Goal: Task Accomplishment & Management: Complete application form

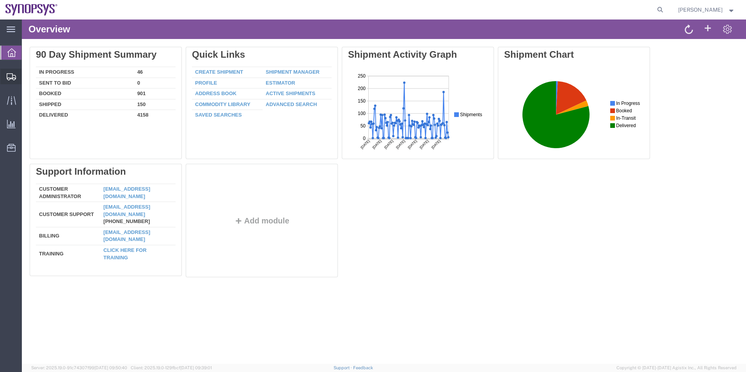
click at [0, 0] on span "Shipment Manager" at bounding box center [0, 0] width 0 height 0
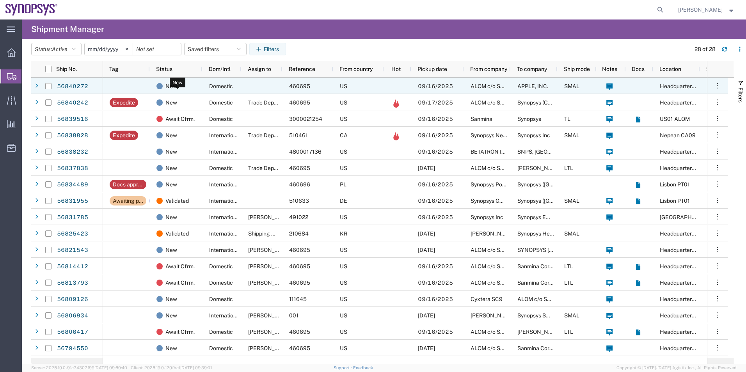
click at [196, 91] on div "New" at bounding box center [177, 86] width 43 height 16
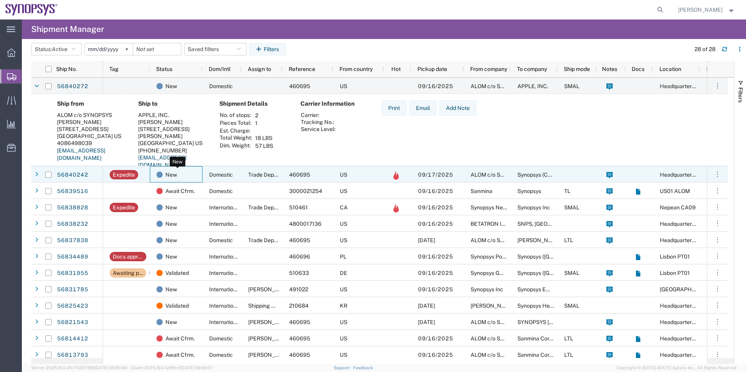
click at [184, 170] on div "New" at bounding box center [177, 175] width 43 height 16
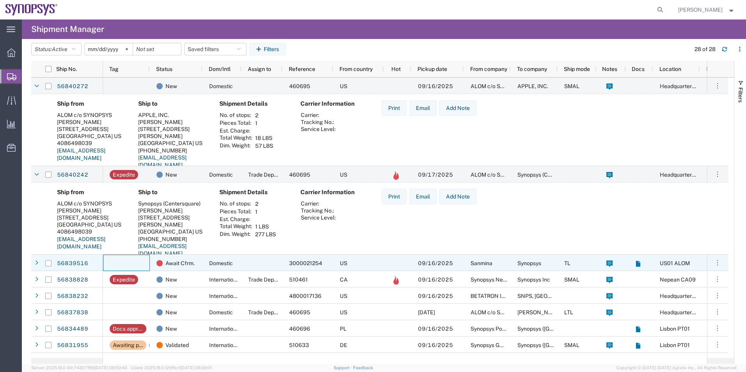
click at [142, 264] on div at bounding box center [126, 263] width 47 height 16
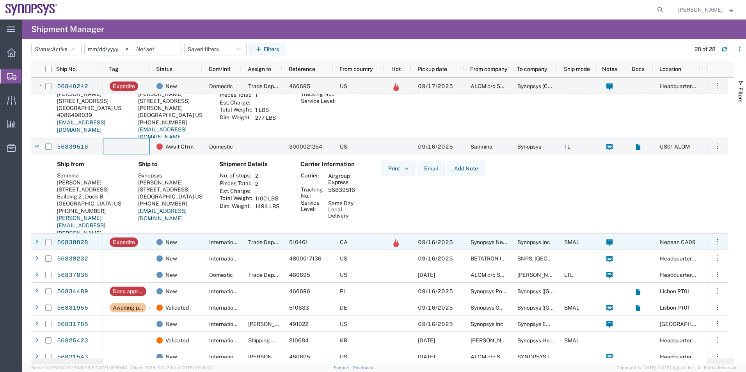
scroll to position [117, 0]
click at [175, 233] on agx-shipment-preview "Ship from Sanmina Joseph Guzman 60 E Plumeria Drive Building 2 , Dock B San Jos…" at bounding box center [379, 205] width 697 height 102
click at [178, 239] on div "New" at bounding box center [177, 242] width 43 height 16
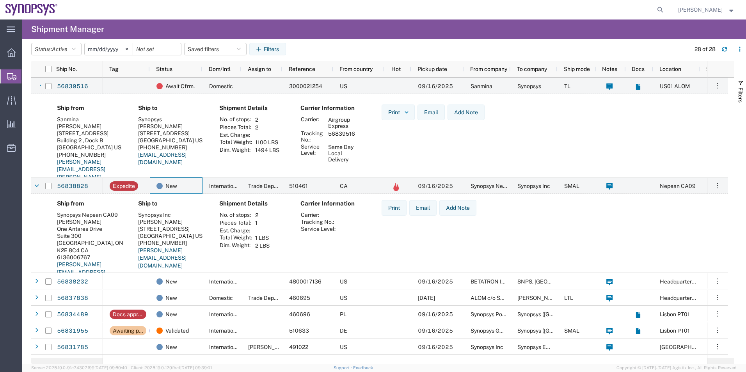
scroll to position [195, 0]
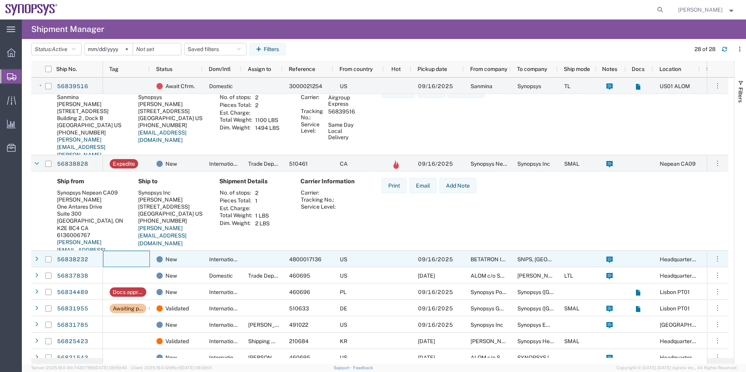
click at [129, 259] on div at bounding box center [126, 259] width 47 height 16
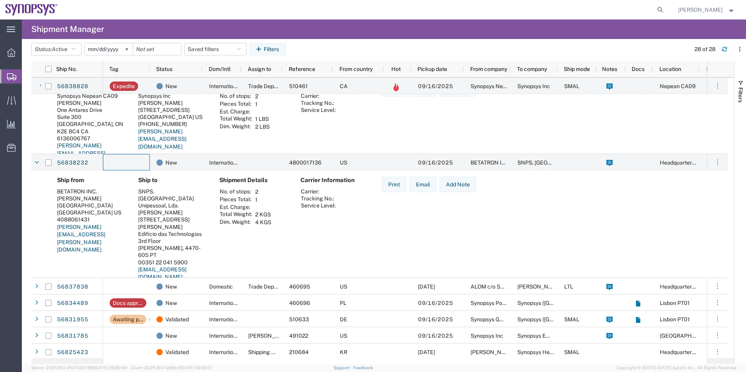
scroll to position [273, 0]
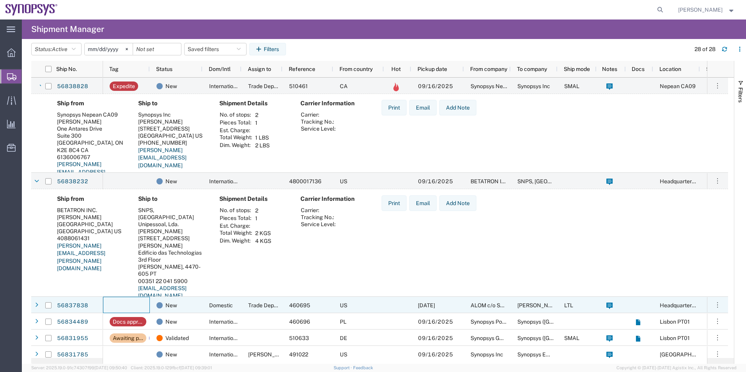
click at [128, 303] on div at bounding box center [126, 305] width 47 height 16
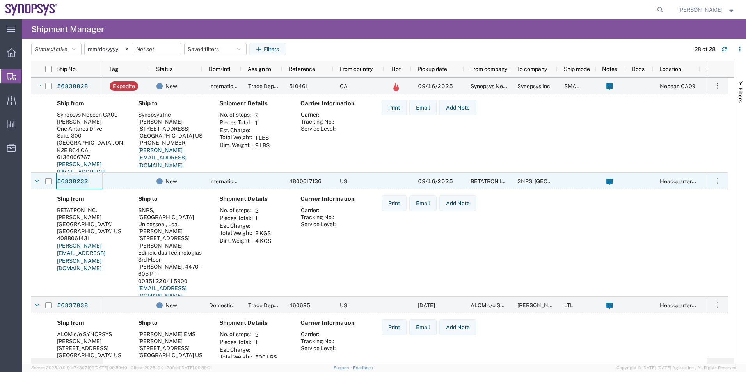
click at [74, 179] on link "56838232" at bounding box center [73, 182] width 32 height 12
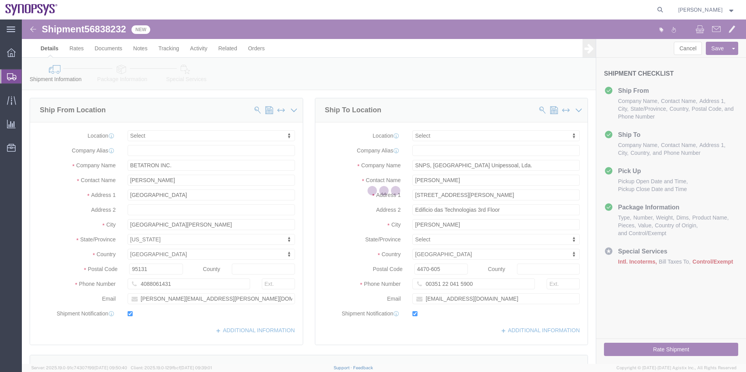
select select
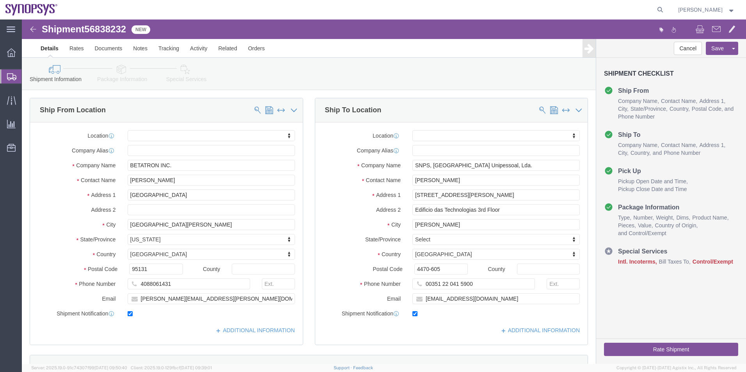
click icon
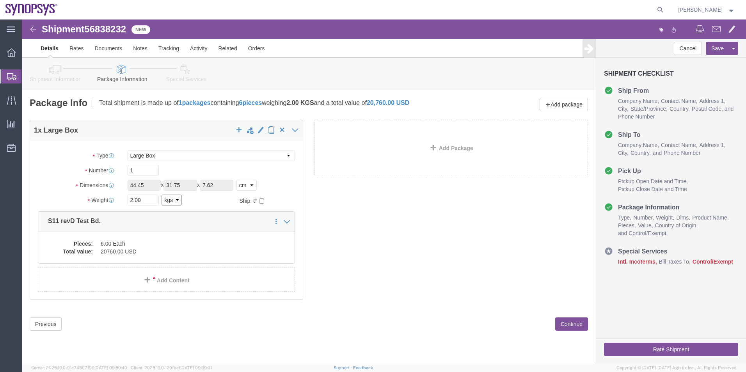
click select "Select kgs lbs"
select select "LBS"
click select "Select kgs lbs"
type input "4.41"
click select "Select cm ft in"
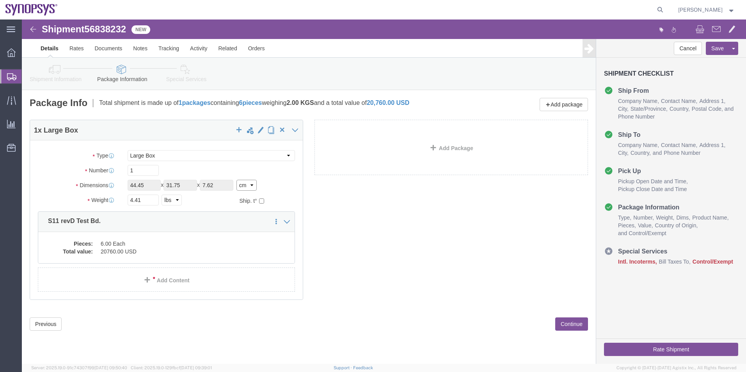
select select "IN"
click select "Select cm ft in"
type input "17.50"
type input "12.50"
type input "3.00"
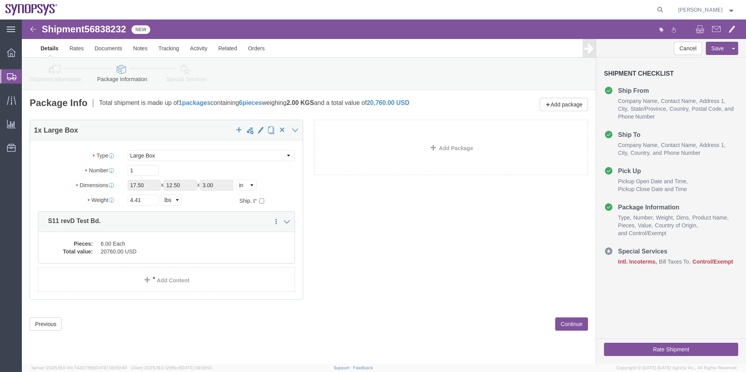
click icon
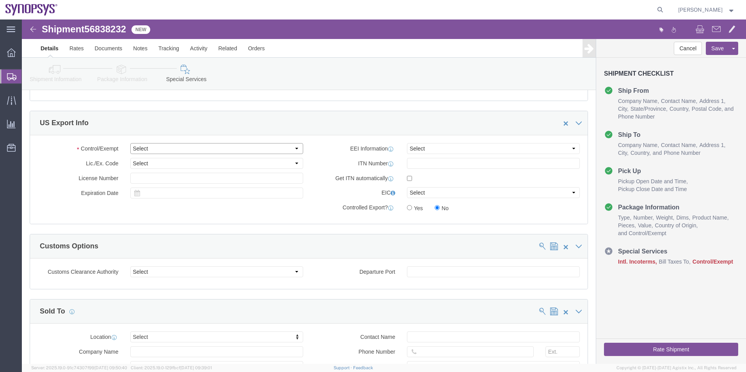
click select "Select ATF BIS DEA EPA FDA FTR ITAR OFAC Other (OPA)"
select select "BIS"
click select "Select ATF BIS DEA EPA FDA FTR ITAR OFAC Other (OPA)"
click select "Select AGR-Agricultural APP-Computers APR-Additional Permissive Exports AVS-Air…"
select select "NLR"
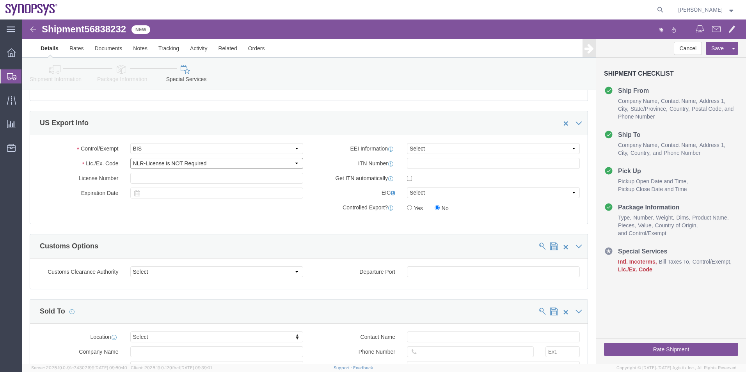
click select "Select AGR-Agricultural APP-Computers APR-Additional Permissive Exports AVS-Air…"
click select "Select AES-Direct EEI Carrier File EEI EEI Exempt"
select select "AESD"
click select "Select AES-Direct EEI Carrier File EEI EEI Exempt"
click input "checkbox"
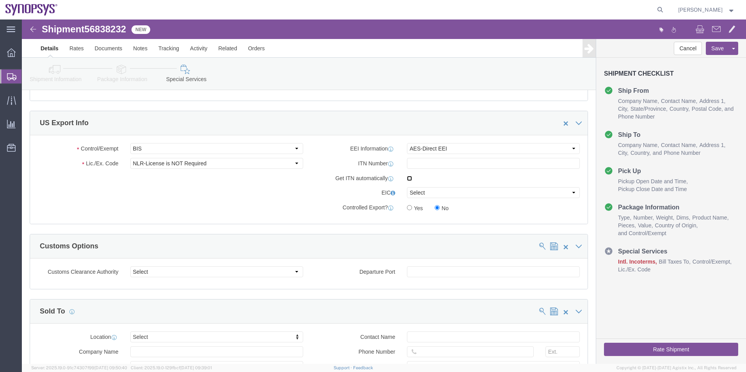
checkbox input "true"
click icon
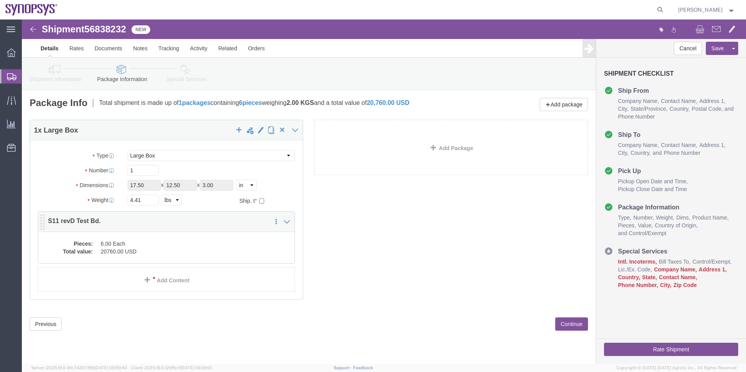
click dd "20760.00 USD"
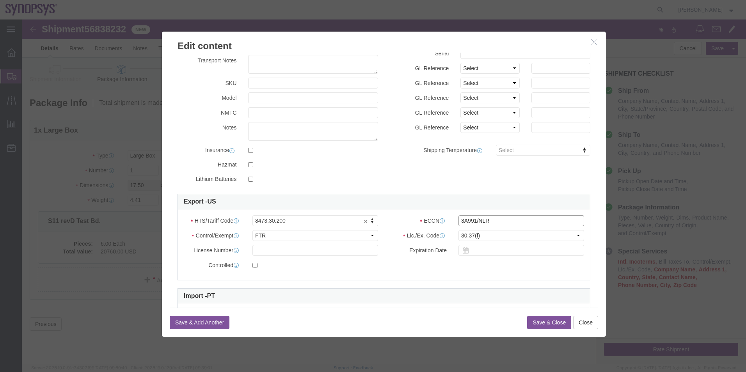
click input "3A991/NLR"
type input "3A991"
click select "Select ATF BIS DEA EPA FDA FTR ITAR OFAC Other (OPA)"
select select "BIS"
click select "Select ATF BIS DEA EPA FDA FTR ITAR OFAC Other (OPA)"
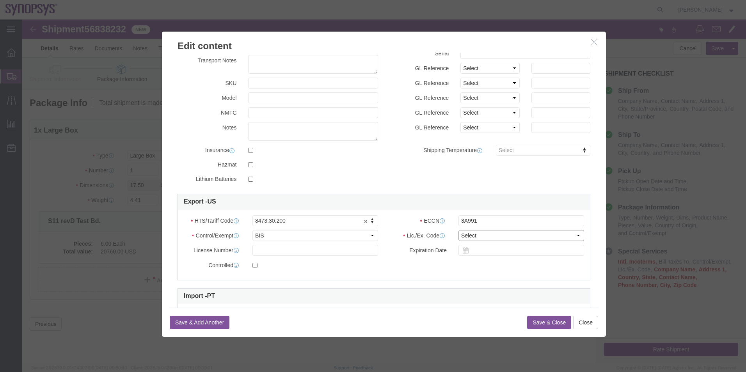
click select "Select AGR-Agricultural APP-Computers APR-Additional Permissive Exports AVS-Air…"
select select "NLR"
click select "Select AGR-Agricultural APP-Computers APR-Additional Permissive Exports AVS-Air…"
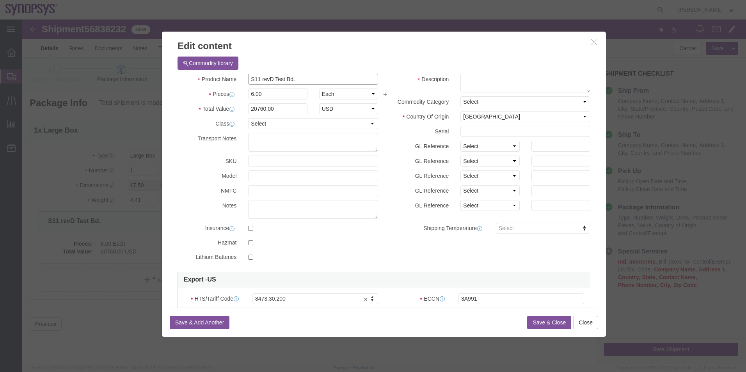
drag, startPoint x: 214, startPoint y: 60, endPoint x: 129, endPoint y: 53, distance: 85.4
click div "Edit content Commodity library Product Name S11 revD Test Bd. Pieces 6.00 Selec…"
click textarea
paste textarea "S11 revD Test Bd."
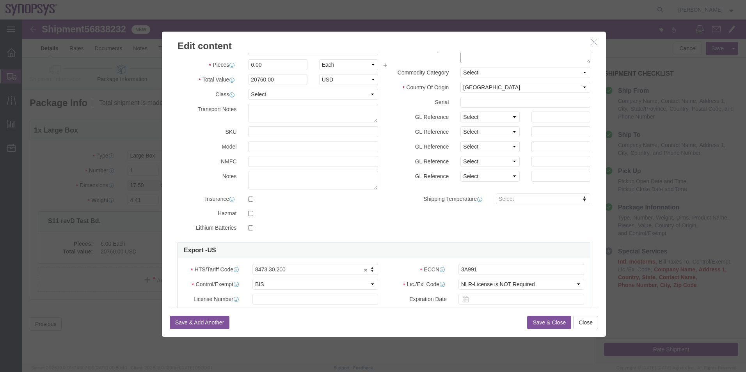
scroll to position [78, 0]
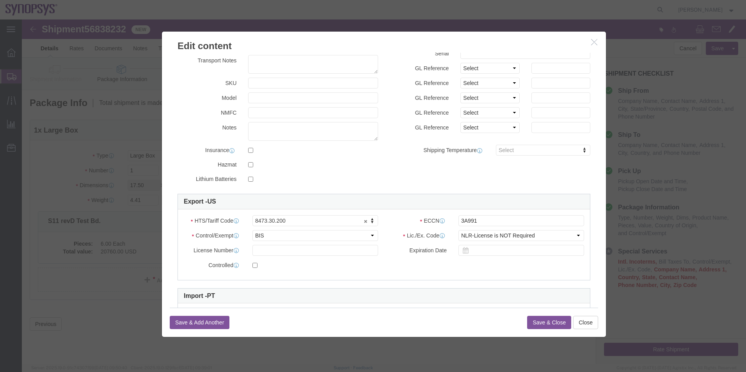
type textarea "S11 revD Test Bd."
click textarea
drag, startPoint x: 282, startPoint y: 108, endPoint x: 188, endPoint y: 119, distance: 95.5
click div "Notes 8473.30.2000"
type textarea "8473.30.2000"
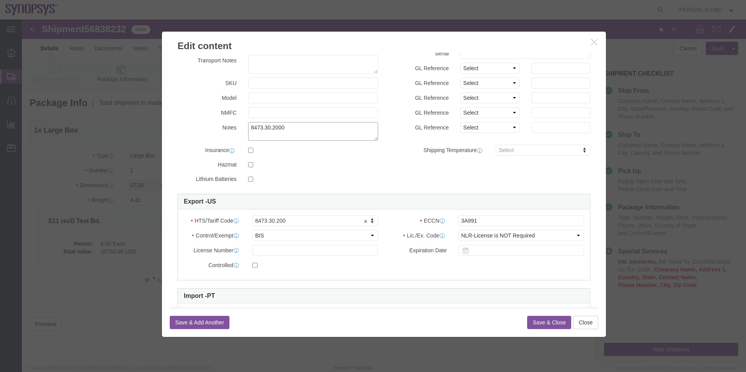
click textarea "8473.30.2000"
drag, startPoint x: 269, startPoint y: 112, endPoint x: 165, endPoint y: 112, distance: 103.4
click div "Notes 8473.30.2000"
type input "8473.30.2000"
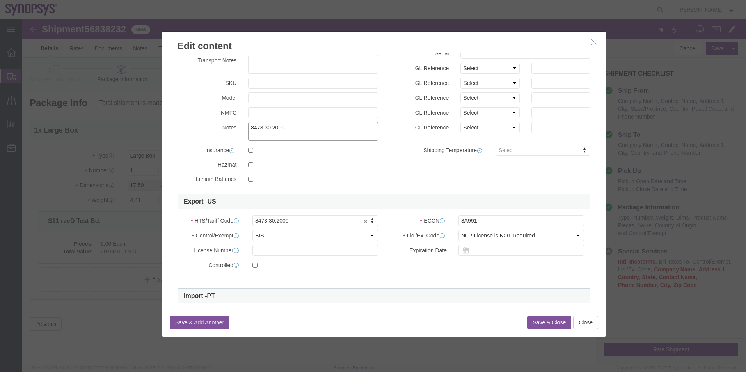
drag, startPoint x: 272, startPoint y: 110, endPoint x: 159, endPoint y: 110, distance: 112.7
click div "Notes 8473.30.2000"
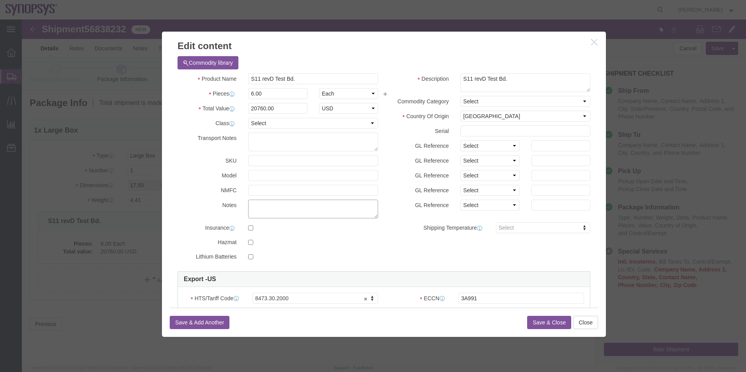
scroll to position [0, 0]
click button "Save & Close"
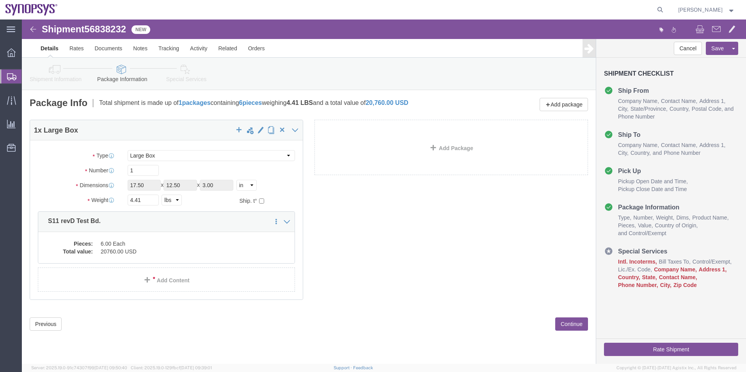
click icon
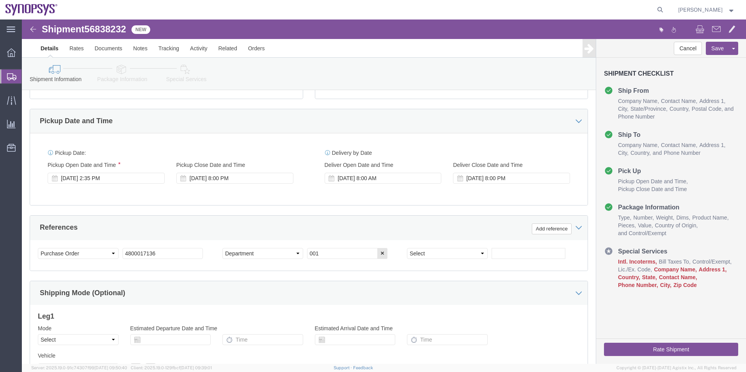
scroll to position [156, 0]
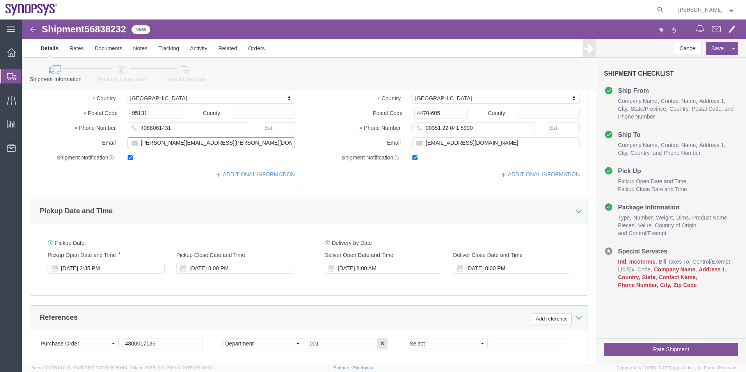
drag, startPoint x: 199, startPoint y: 123, endPoint x: 72, endPoint y: 121, distance: 126.4
click div "Email mike.young@betatron.net"
click icon
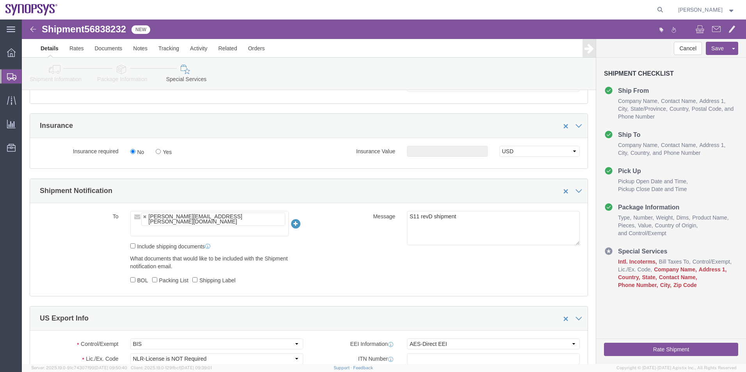
scroll to position [429, 0]
click ul "david.Vieira@synopsys.com"
paste input "mike.young@betatron.net"
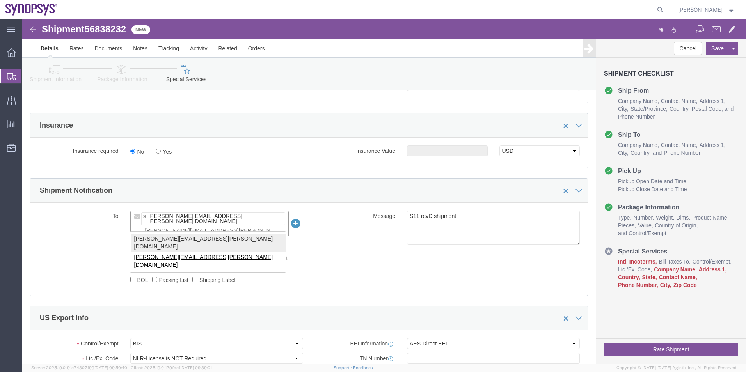
type input "mike.young@betatron.net"
type input "david.Vieira@synopsys.com,mike.young@betatron.net"
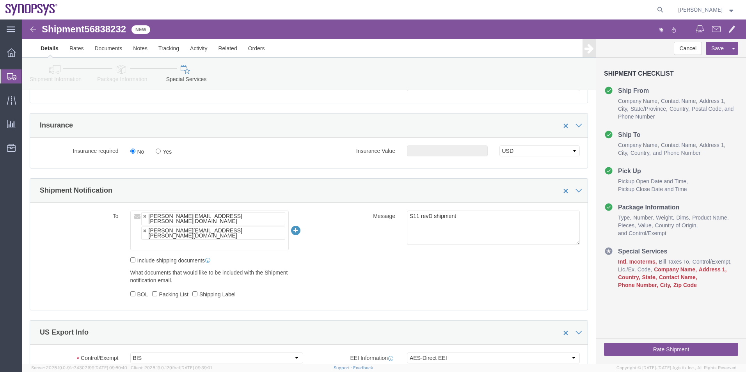
click ul "david.Vieira@synopsys.com mike.young@betatron.net"
type input "shipping@synopsys.com"
type input "david.Vieira@synopsys.com,mike.young@betatron.net,shipping@synopsys.com"
drag, startPoint x: 286, startPoint y: 192, endPoint x: 273, endPoint y: 192, distance: 12.5
click div "To david.Vieira@synopsys.com mike.young@betatron.net shipping@synopsys.com (new…"
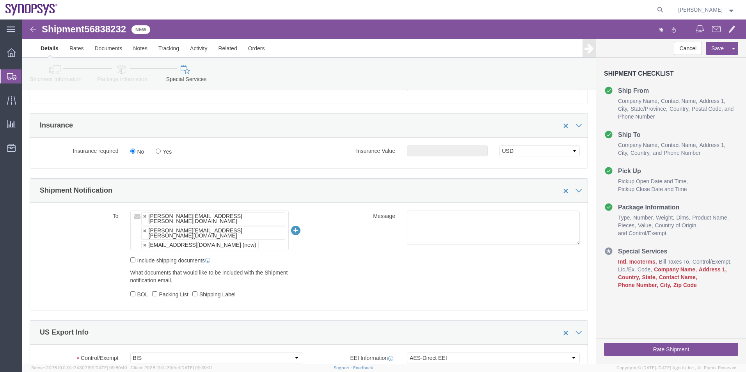
click div "Message S11 revD shipment"
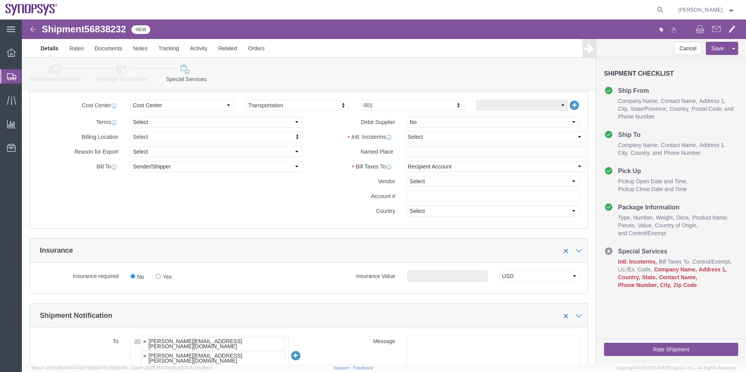
scroll to position [195, 0]
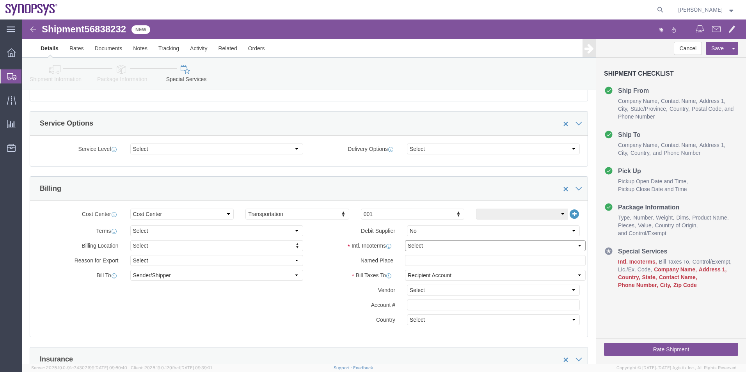
click select "Select Carriage Insurance Paid Carriage Paid To Cost and Freight Cost Insurance…"
select select "DAP"
click select "Select Carriage Insurance Paid Carriage Paid To Cost and Freight Cost Insurance…"
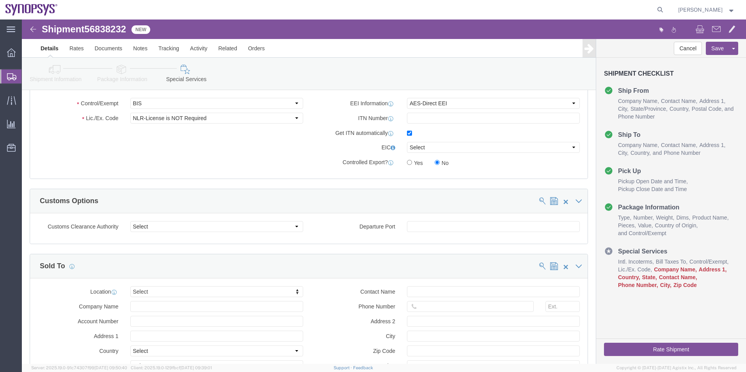
scroll to position [702, 0]
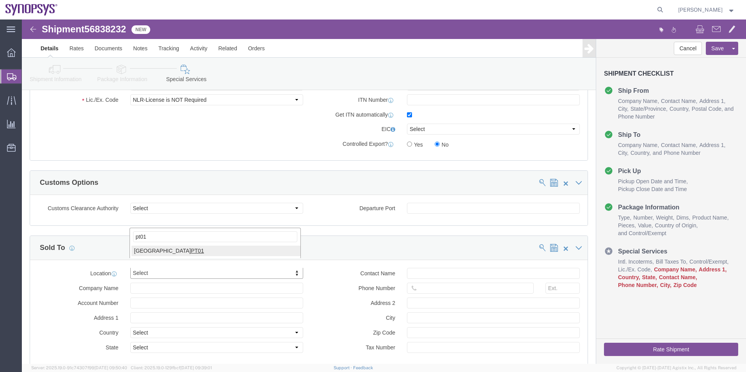
type input "pt01"
select select "63152"
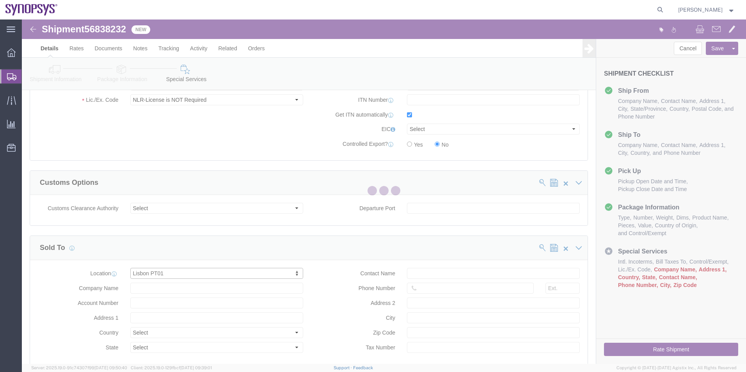
type input "Lagoas Park Edificio 4"
select select "PT"
type input "Piso 2"
type input "Porto Salvo"
type input "2740-267"
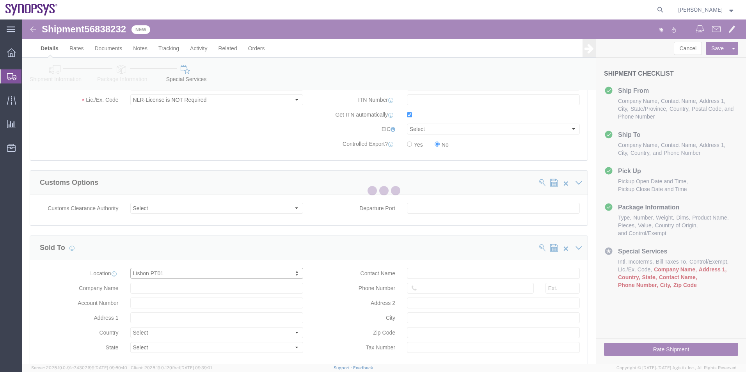
type input "SNPS, [GEOGRAPHIC_DATA] Unipessoal, Lda."
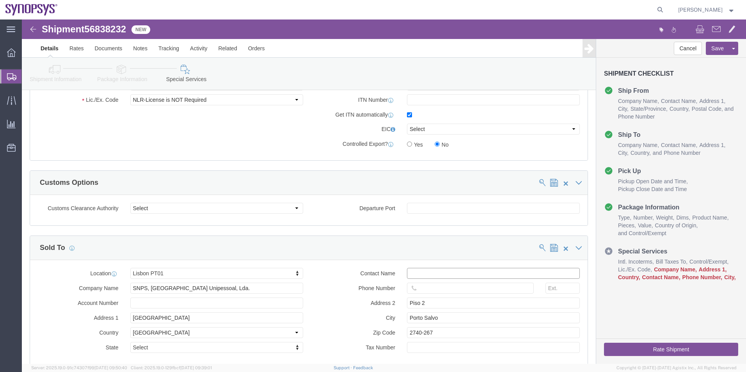
click input "text"
paste input "Tiago Inocencio"
type input "Tiago Inocencio"
click input "text"
paste input "51.915.185.726"
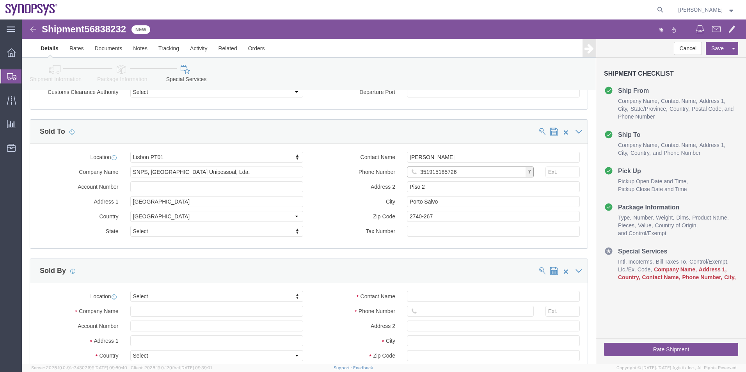
scroll to position [819, 0]
type input "351915185726"
type input "ussv"
select select "63204"
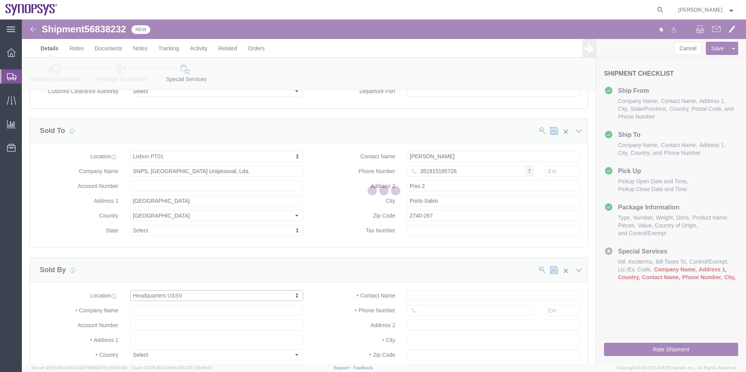
type input "675 Almanor Ave"
select select "US"
type input "6505845000"
type input "Sunnyvale"
type input "94085"
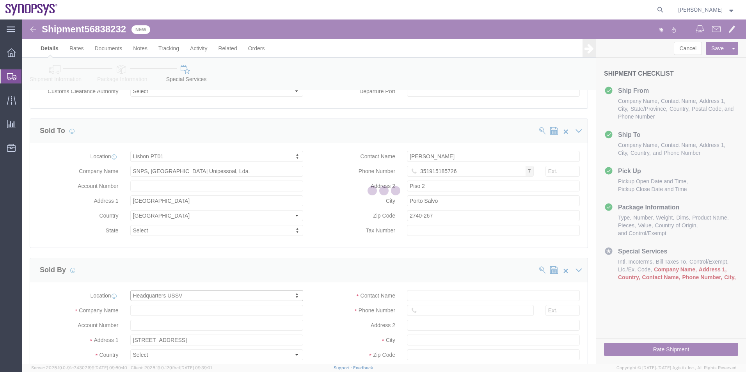
type input "Synopsys Headquarters USSV"
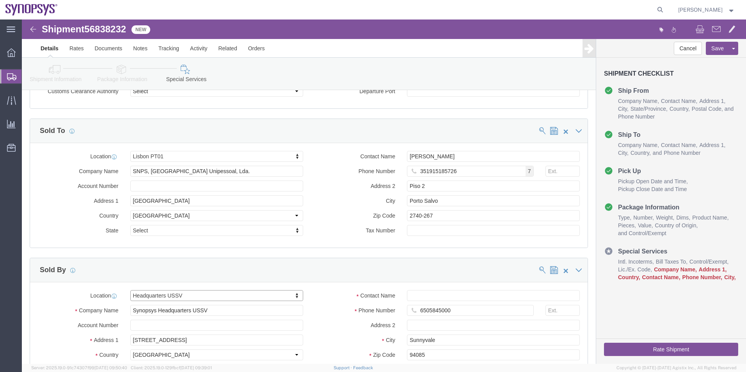
select select "CA"
click input "Contact Name"
paste input "[PERSON_NAME]"
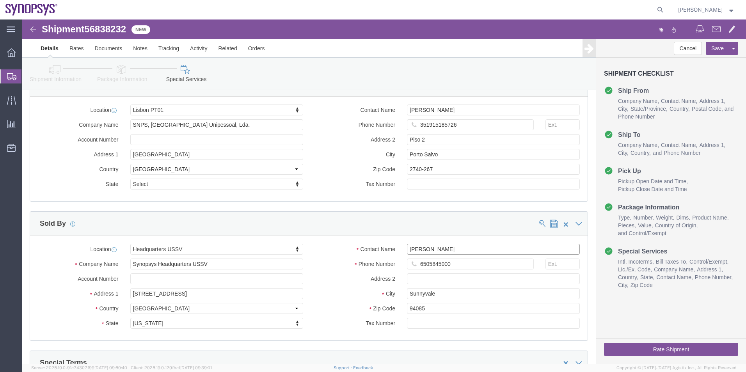
scroll to position [936, 0]
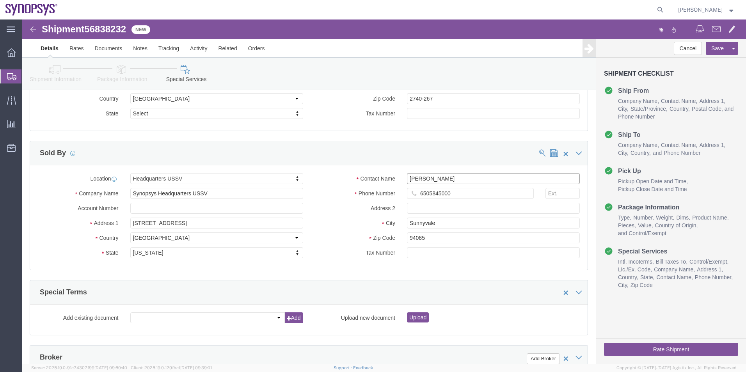
type input "[PERSON_NAME]"
click button "Rate Shipment"
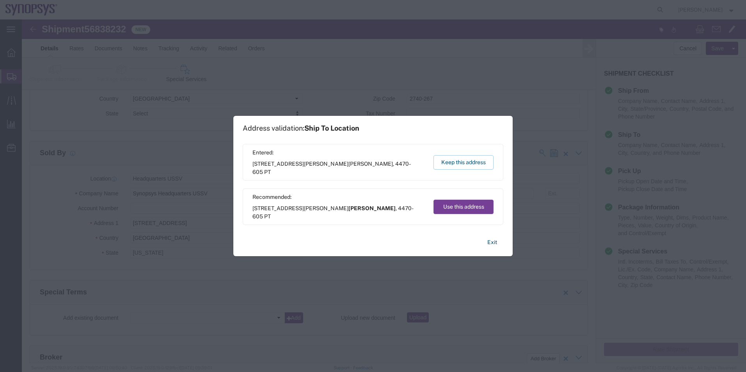
click at [454, 205] on button "Use this address" at bounding box center [463, 207] width 60 height 14
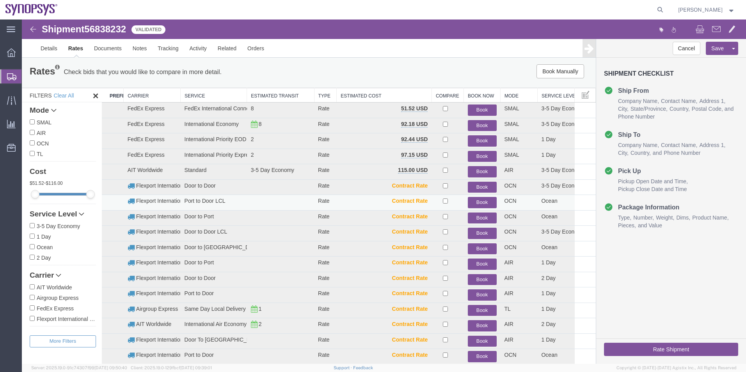
scroll to position [0, 0]
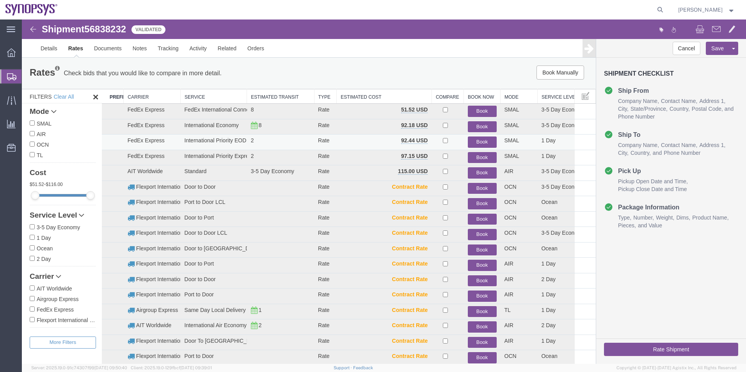
click at [484, 142] on button "Book" at bounding box center [482, 142] width 29 height 11
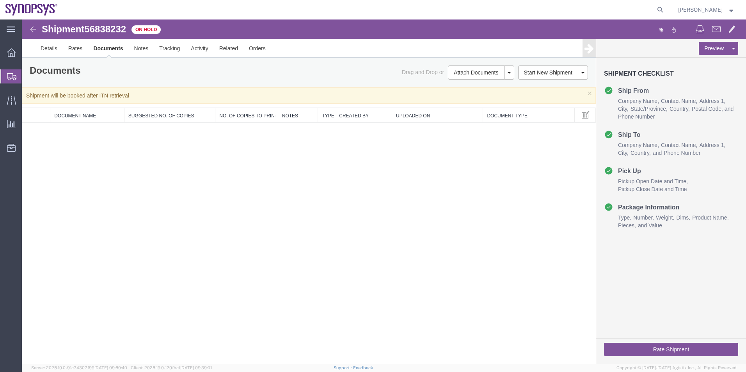
click at [0, 0] on span "Shipment Manager" at bounding box center [0, 0] width 0 height 0
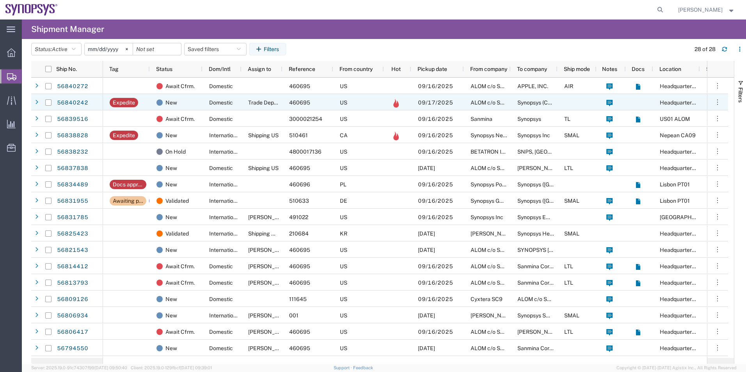
click at [215, 105] on span "Domestic" at bounding box center [221, 102] width 24 height 6
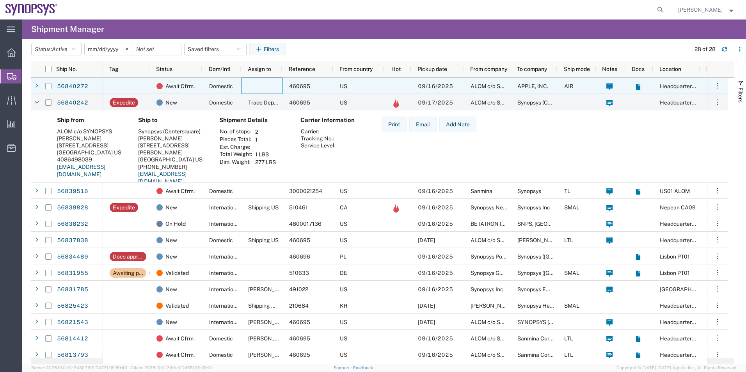
click at [246, 94] on div at bounding box center [261, 86] width 41 height 16
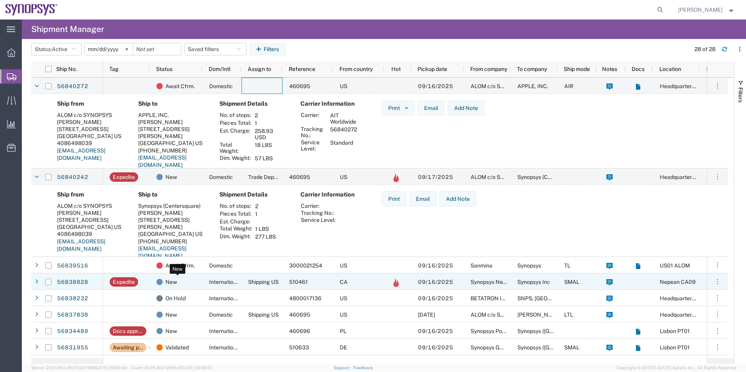
click at [197, 275] on div "New" at bounding box center [177, 282] width 43 height 16
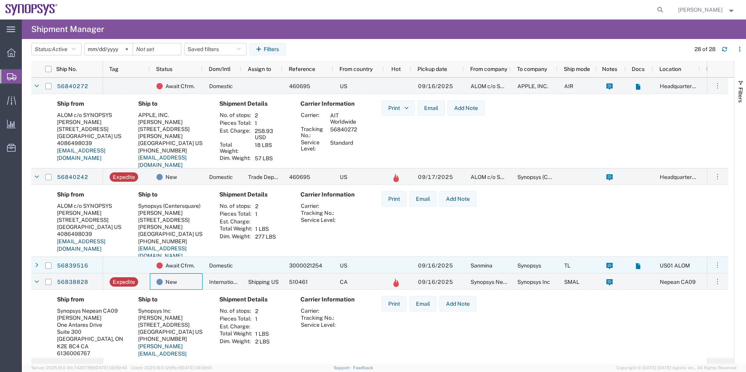
click at [201, 259] on div "Await Cfrm." at bounding box center [176, 265] width 53 height 16
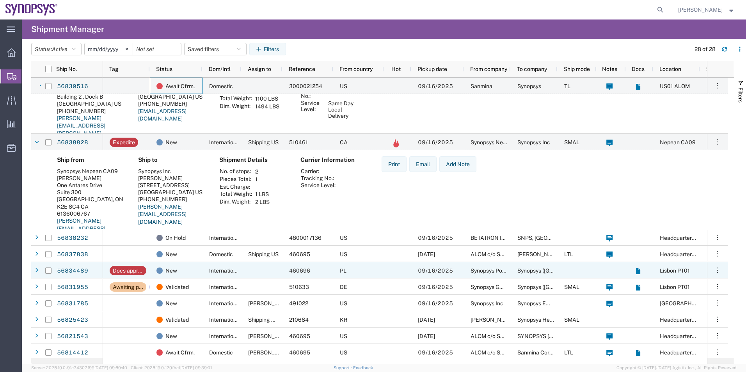
scroll to position [234, 0]
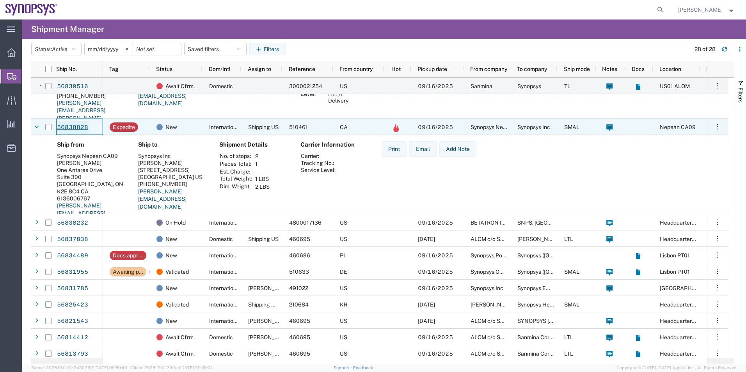
click at [75, 130] on link "56838828" at bounding box center [73, 127] width 32 height 12
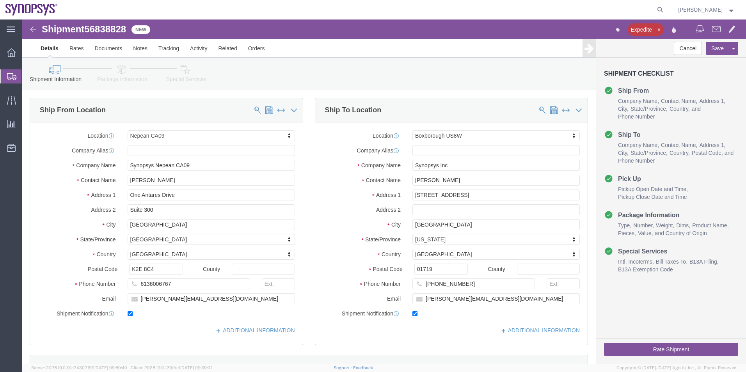
select select "63079"
select select "63185"
click icon
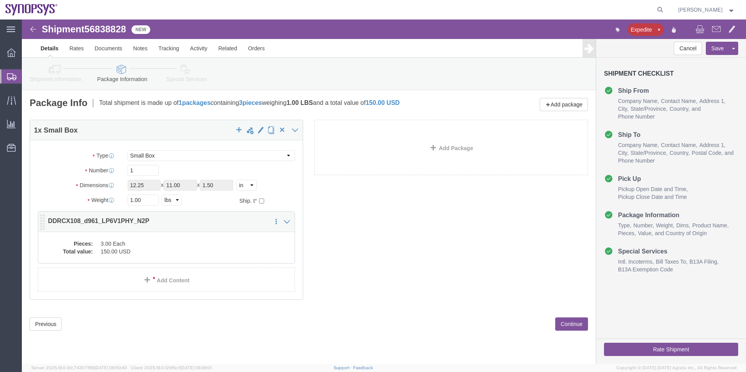
click dd "150.00 USD"
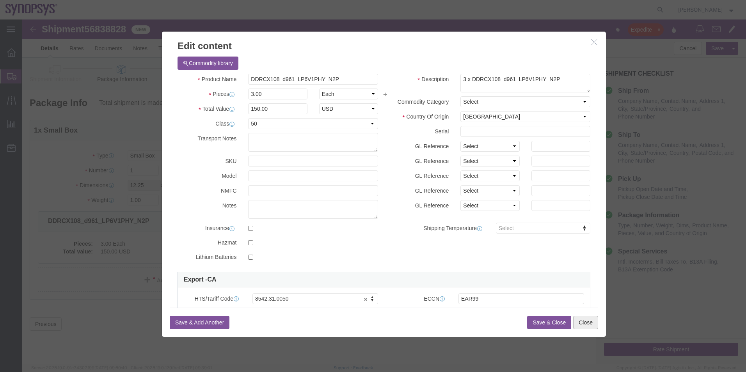
click button "Close"
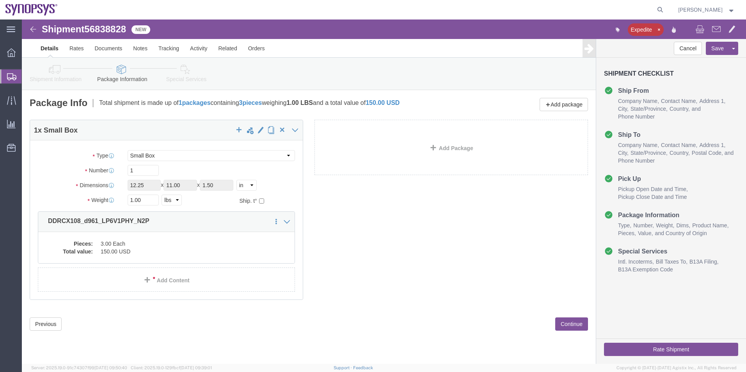
click icon
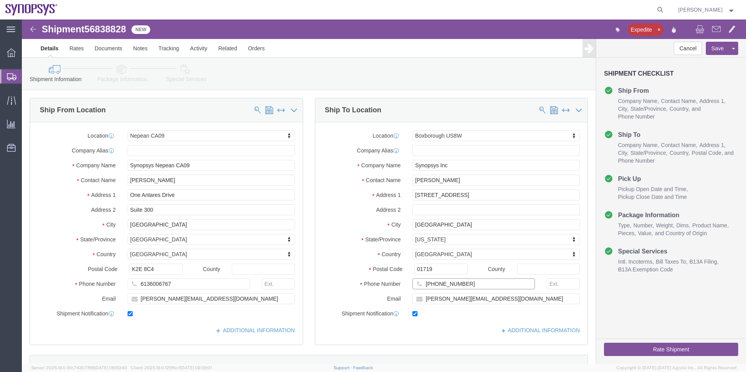
click input "650-584-5000"
type input "6505845000"
click icon
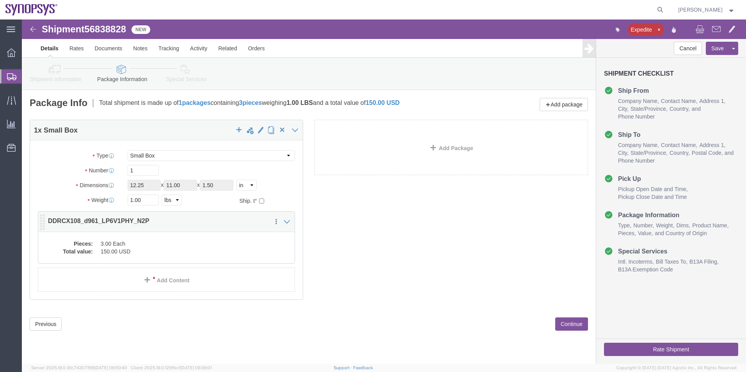
click dd "150.00 USD"
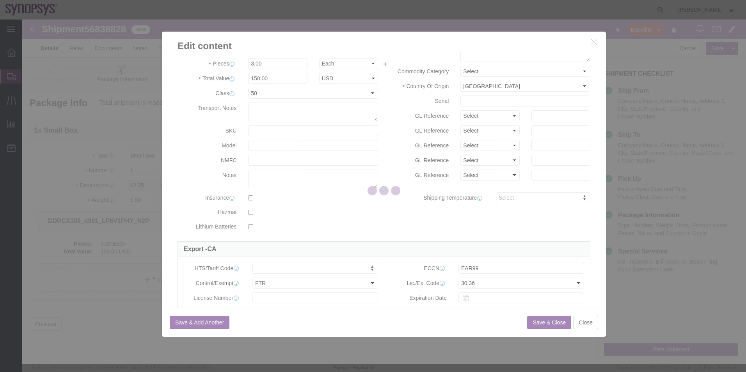
scroll to position [39, 0]
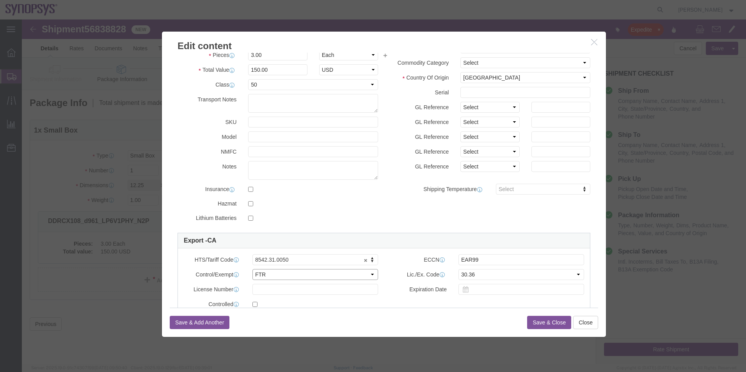
click select "Select ATF BIS DEA EPA FDA FTR ITAR OFAC Other (OPA)"
select select "BIS"
click select "Select ATF BIS DEA EPA FDA FTR ITAR OFAC Other (OPA)"
click div "ECCN EAR99"
click select "Select AGR-Agricultural APP-Computers APR-Additional Permissive Exports AVS-Air…"
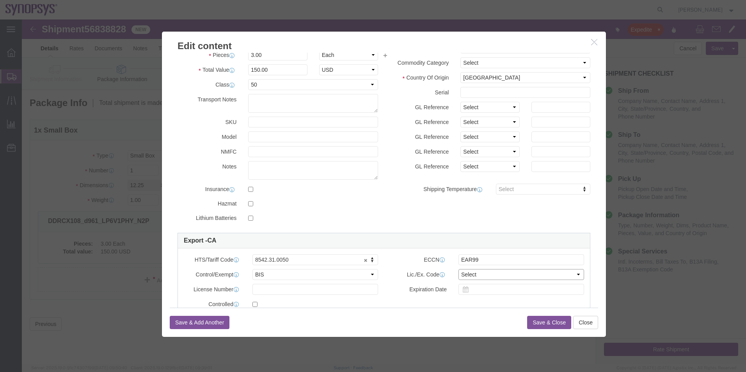
select select "NLR"
click select "Select AGR-Agricultural APP-Computers APR-Additional Permissive Exports AVS-Air…"
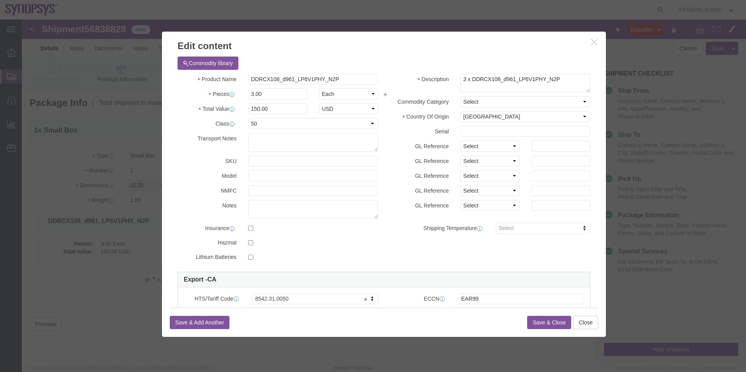
click button "Save & Close"
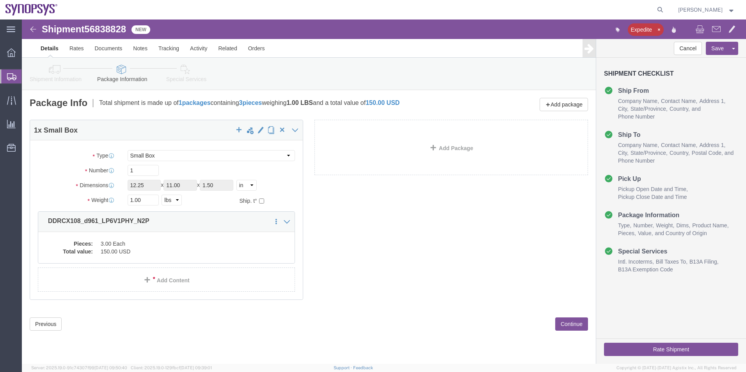
click icon
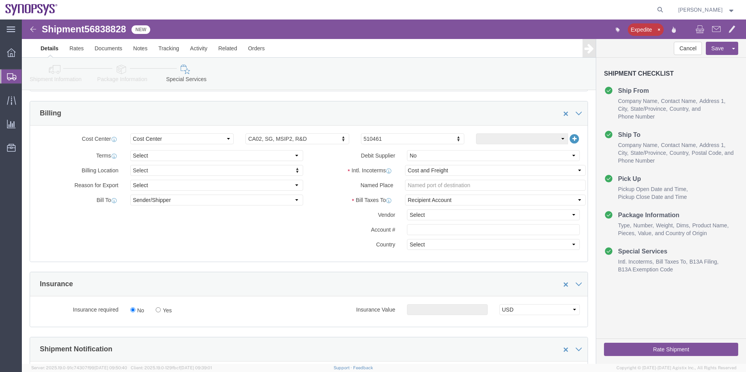
scroll to position [273, 0]
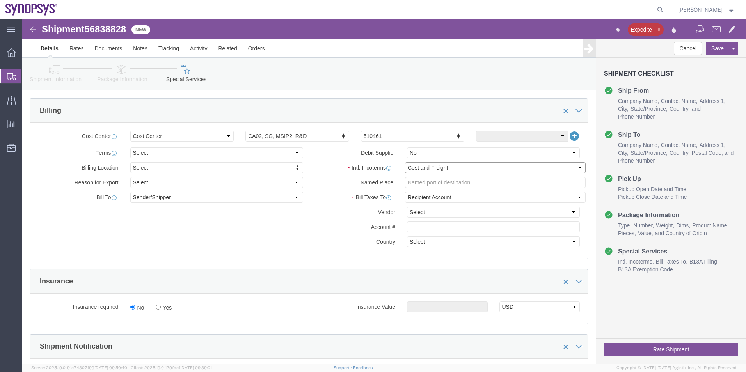
click select "Select Carriage Insurance Paid Carriage Paid To Cost and Freight Cost Insurance…"
select select "DAP"
click select "Select Carriage Insurance Paid Carriage Paid To Cost and Freight Cost Insurance…"
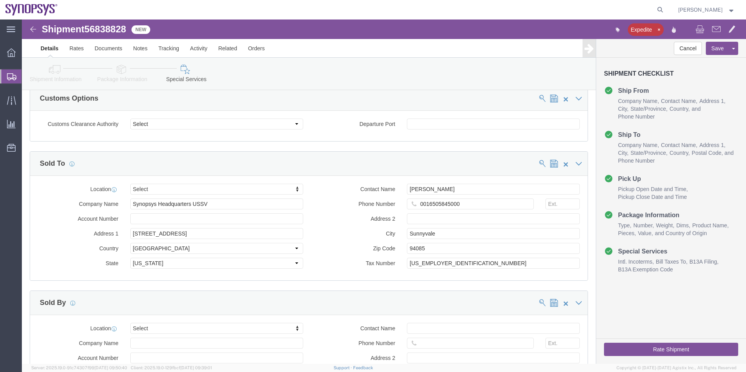
scroll to position [897, 0]
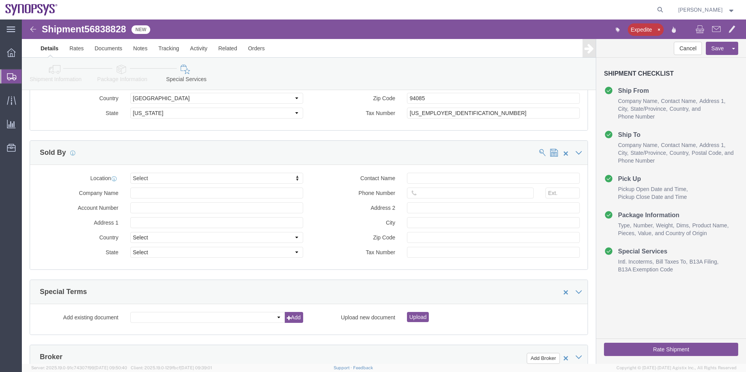
click button "Rate Shipment"
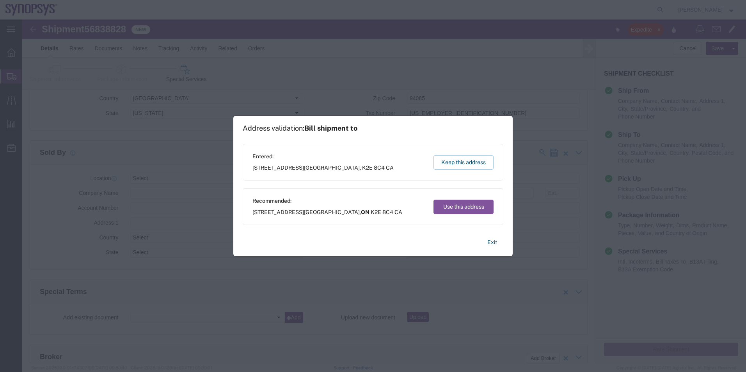
click at [459, 215] on div "Recommended: One Antares Drive Suite 300 Ottawa , ON K2E 8C4 CA Use this address" at bounding box center [373, 206] width 261 height 37
click at [453, 202] on button "Use this address" at bounding box center [463, 207] width 60 height 14
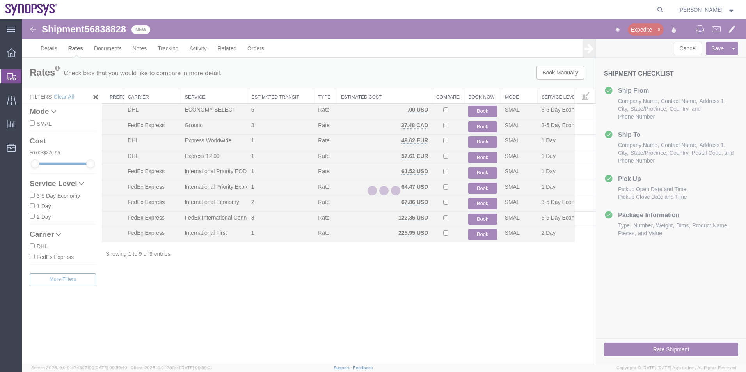
scroll to position [0, 0]
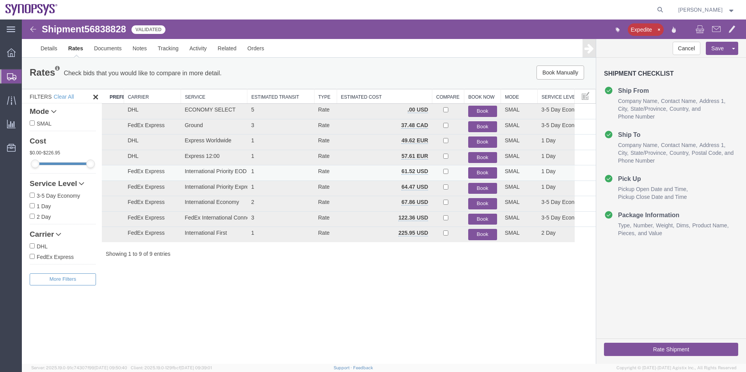
click at [483, 171] on button "Book" at bounding box center [482, 172] width 29 height 11
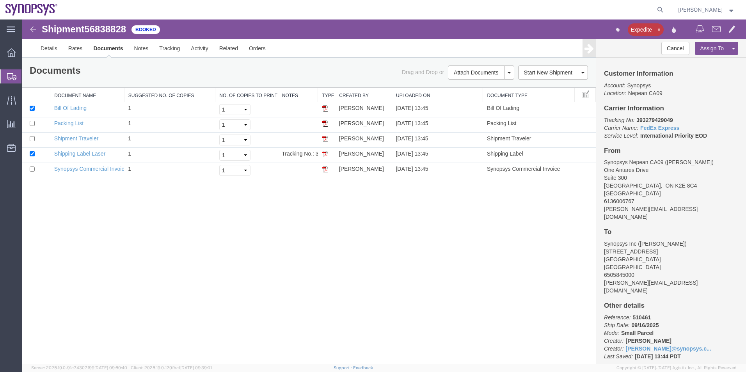
click at [108, 28] on span "56838828" at bounding box center [105, 29] width 42 height 11
copy span "56838828"
drag, startPoint x: 80, startPoint y: 151, endPoint x: 79, endPoint y: 147, distance: 4.4
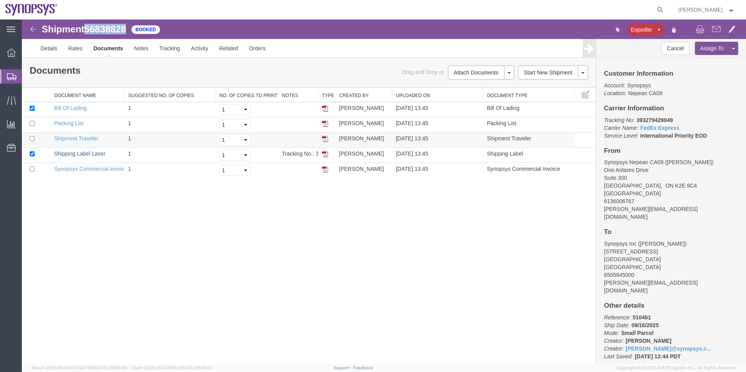
click at [80, 151] on link "Shipping Label Laser" at bounding box center [79, 154] width 51 height 6
click at [87, 167] on link "Synopsys Commercial Invoice" at bounding box center [90, 169] width 73 height 6
click at [76, 124] on link "Packing List" at bounding box center [68, 123] width 29 height 6
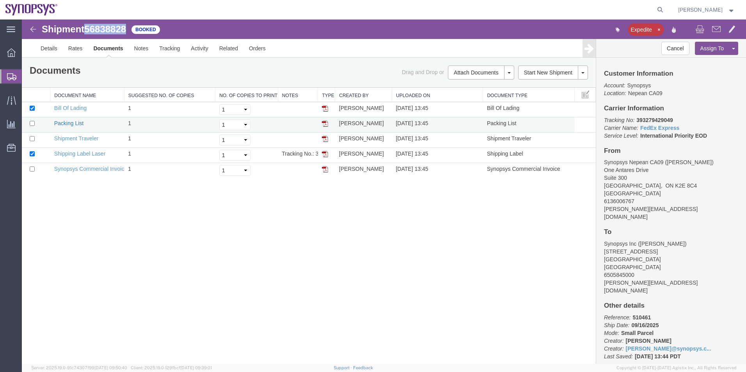
click at [76, 124] on link "Packing List" at bounding box center [68, 123] width 29 height 6
click at [661, 9] on icon at bounding box center [660, 9] width 11 height 11
paste input "56838232"
type input "56838232"
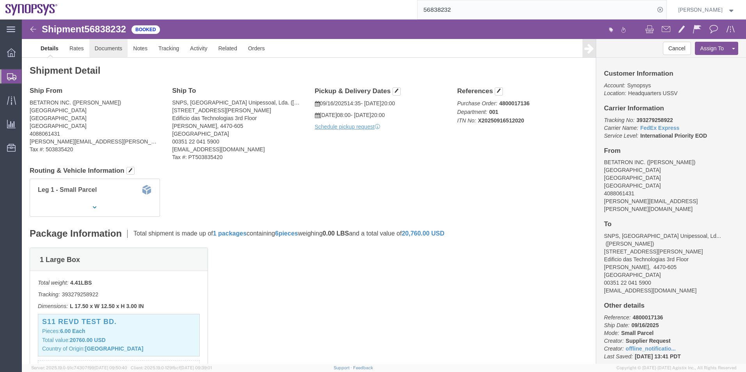
click link "Documents"
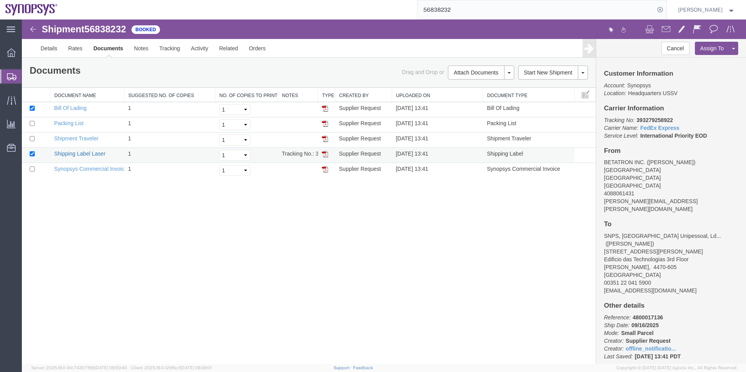
click at [64, 153] on link "Shipping Label Laser" at bounding box center [79, 154] width 51 height 6
click at [88, 167] on link "Synopsys Commercial Invoice" at bounding box center [90, 169] width 73 height 6
click at [79, 124] on link "Packing List" at bounding box center [68, 123] width 29 height 6
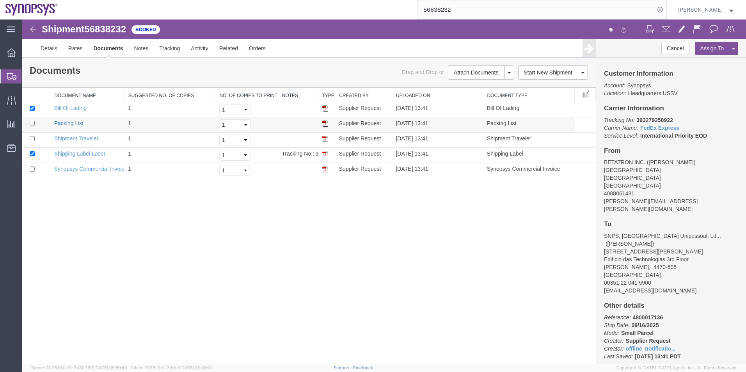
click at [79, 124] on link "Packing List" at bounding box center [68, 123] width 29 height 6
click at [0, 0] on span "Shipment Manager" at bounding box center [0, 0] width 0 height 0
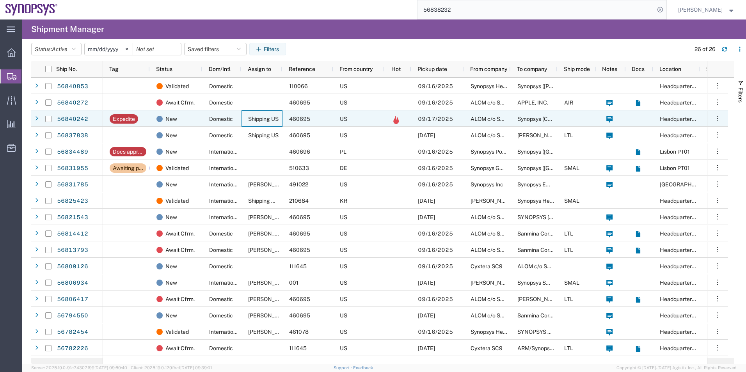
click at [252, 113] on div "Shipping US" at bounding box center [261, 118] width 41 height 16
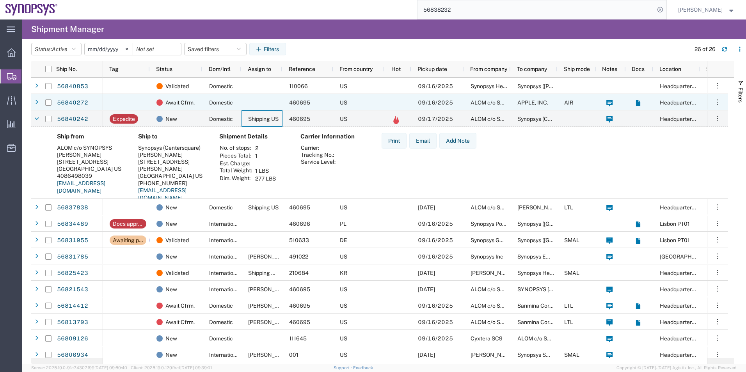
click at [261, 99] on div at bounding box center [261, 102] width 41 height 16
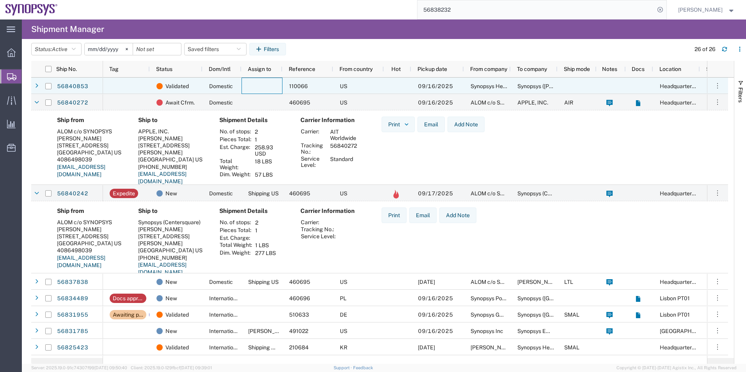
click at [260, 85] on div at bounding box center [261, 86] width 41 height 16
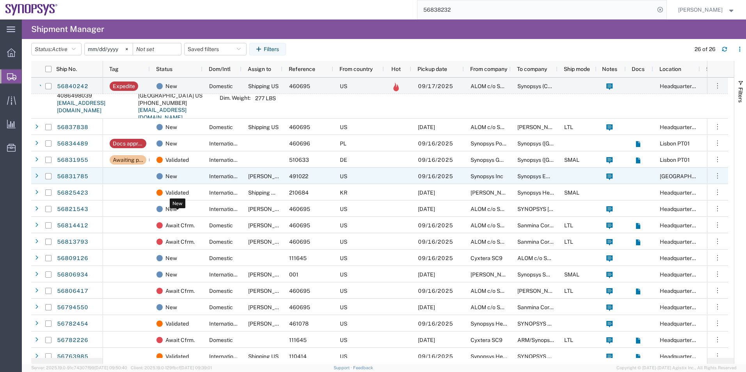
scroll to position [156, 0]
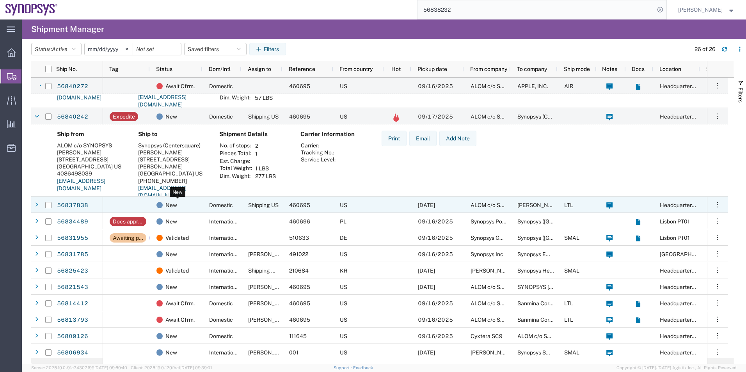
click at [195, 205] on div "New" at bounding box center [177, 205] width 43 height 16
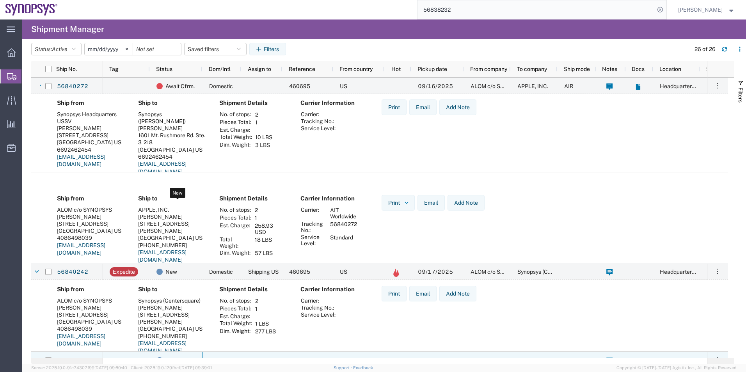
scroll to position [0, 0]
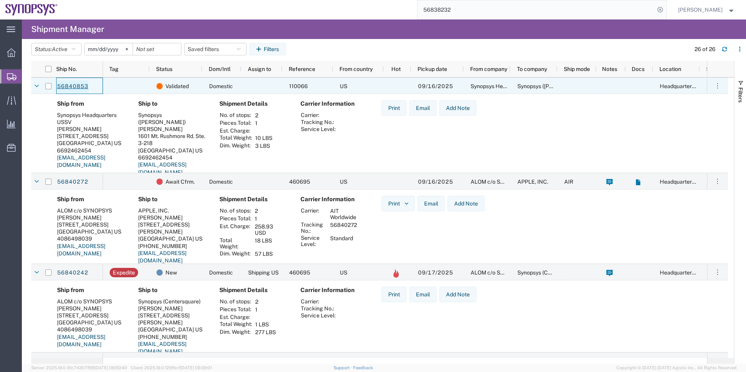
click at [75, 87] on link "56840853" at bounding box center [73, 86] width 32 height 12
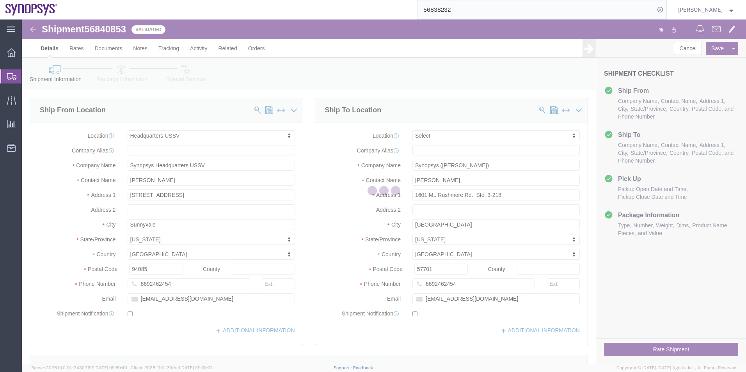
select select "63204"
select select
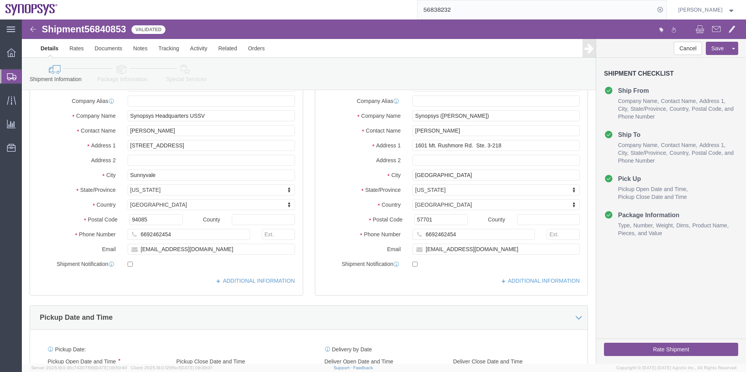
scroll to position [13, 0]
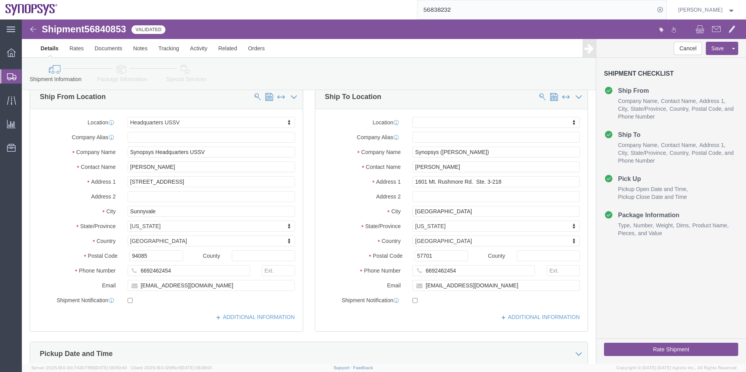
click icon
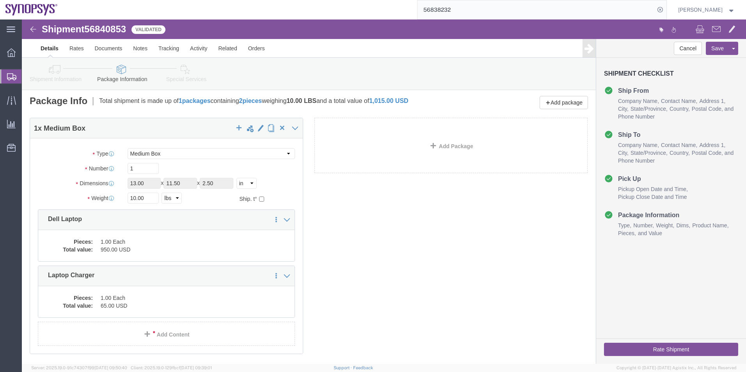
click div "Shipment Information Package Information Special Services"
click icon
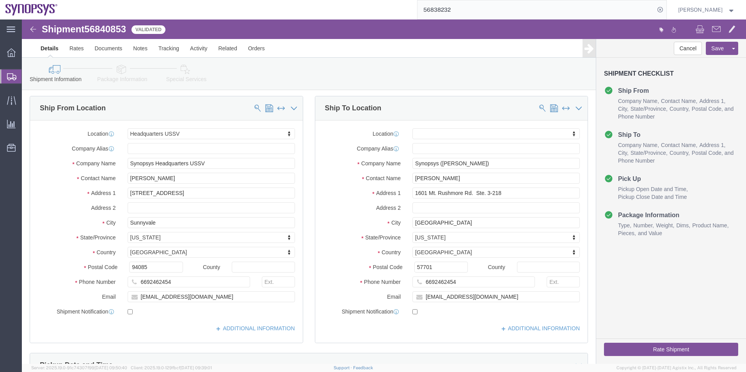
click icon
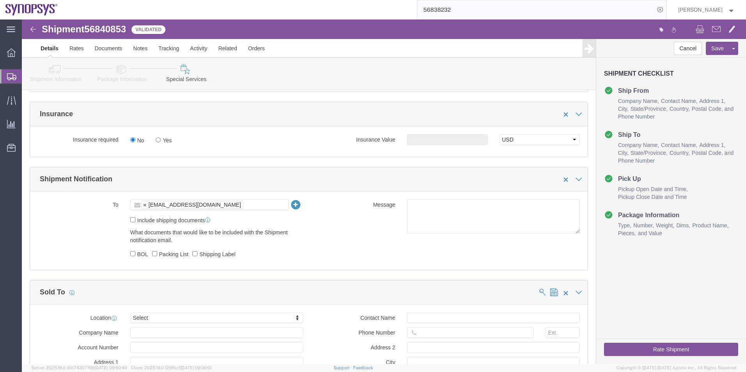
scroll to position [392, 0]
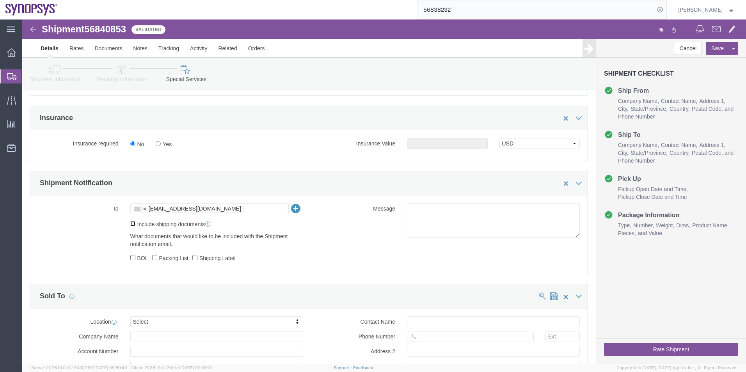
click input "Include shipping documents"
checkbox input "true"
click label "Shipping Label"
click input "Shipping Label"
checkbox input "true"
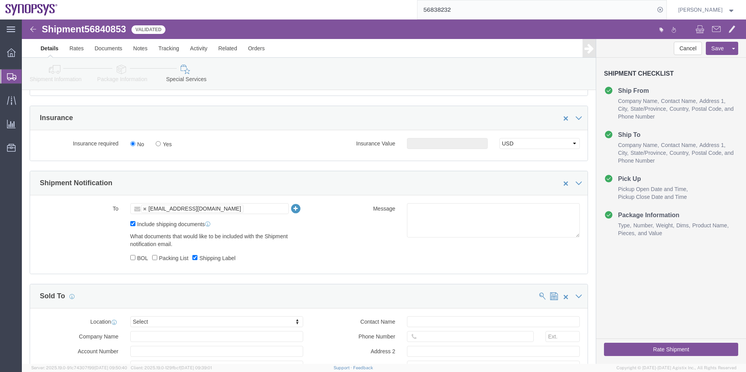
click label "Packing List"
click input "Packing List"
checkbox input "true"
click textarea
type textarea "Please see attached. Thank you -Kaelen"
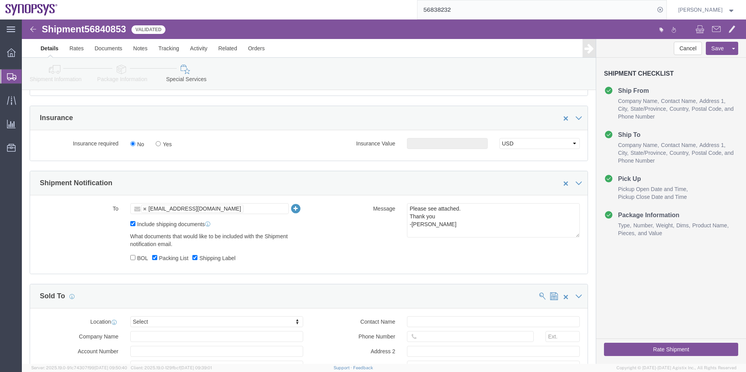
click button "Rate Shipment"
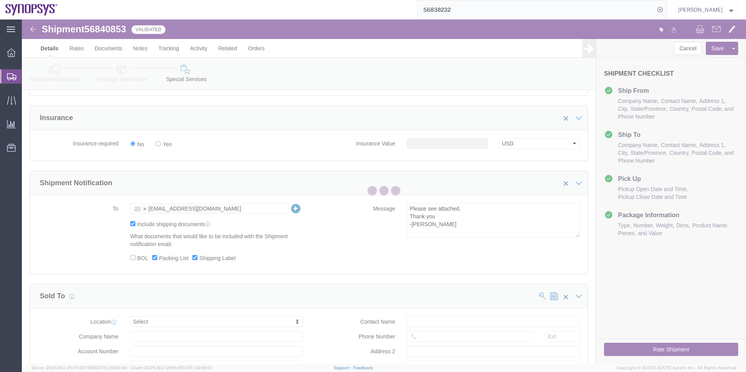
scroll to position [0, 0]
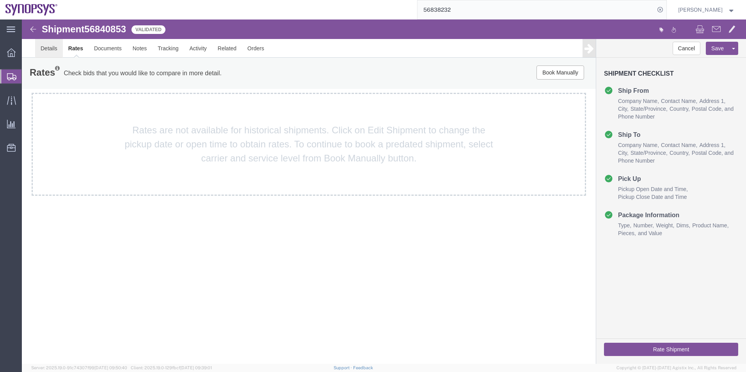
click at [50, 44] on link "Details" at bounding box center [49, 48] width 28 height 19
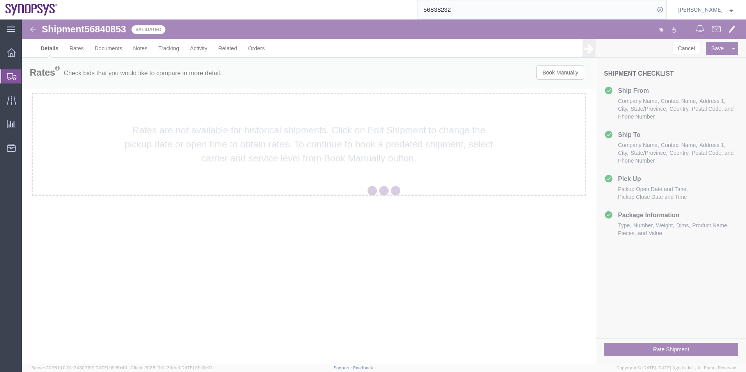
select select "63204"
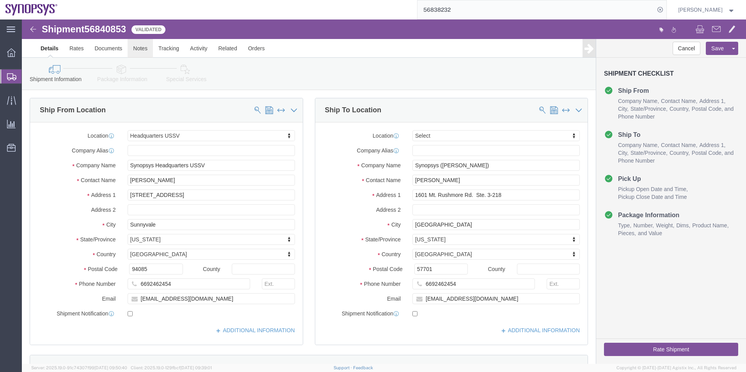
click link "Notes"
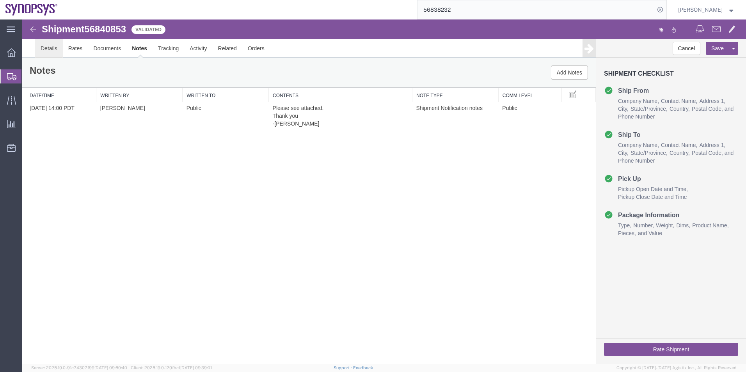
click at [56, 46] on link "Details" at bounding box center [49, 48] width 28 height 19
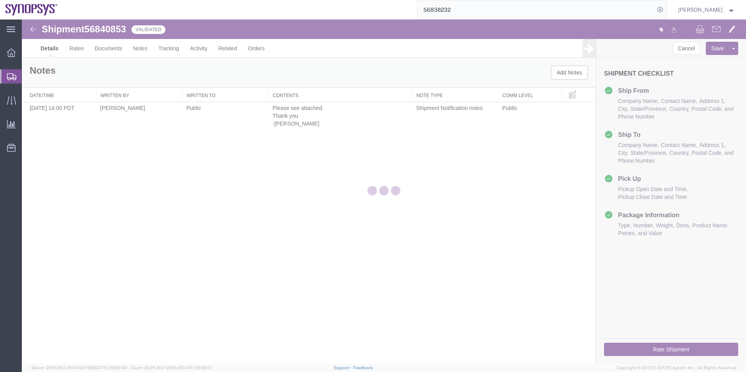
select select "63204"
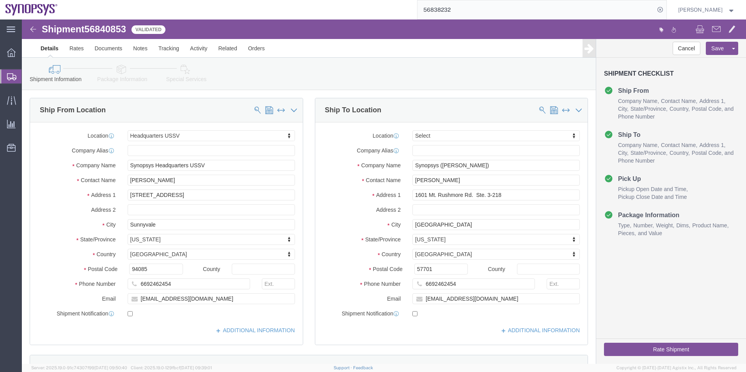
click icon
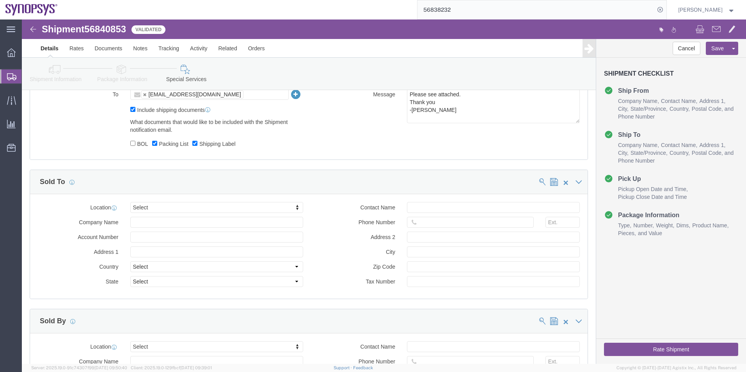
scroll to position [507, 0]
click button "Rate Shipment"
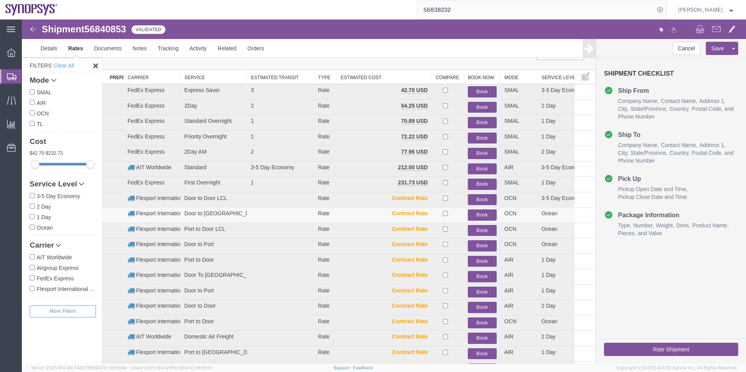
scroll to position [16, 0]
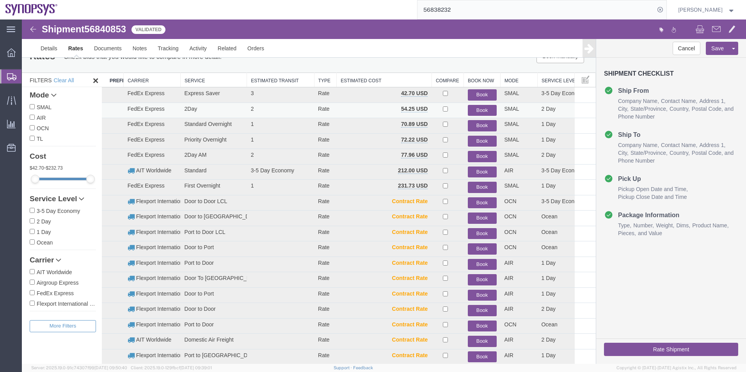
click at [477, 109] on button "Book" at bounding box center [482, 110] width 29 height 11
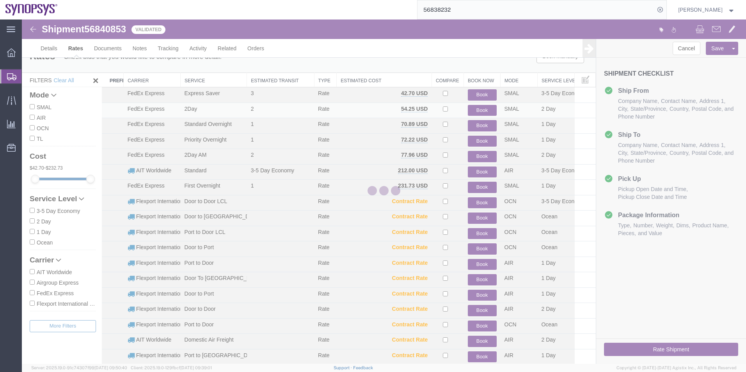
scroll to position [0, 0]
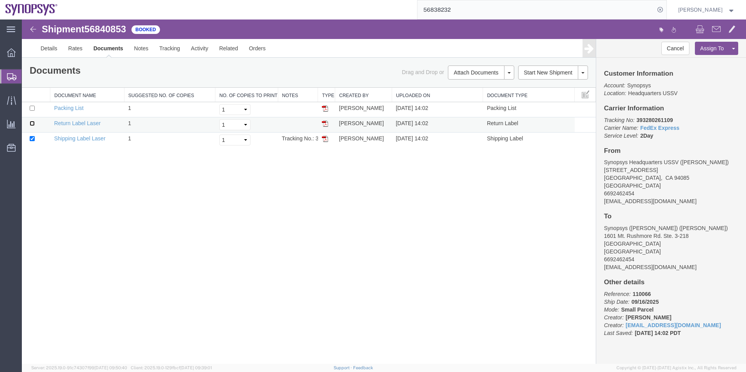
click at [32, 124] on input "checkbox" at bounding box center [32, 123] width 5 height 5
checkbox input "true"
click at [68, 122] on link "Return Label Laser" at bounding box center [77, 123] width 46 height 6
click at [98, 27] on span "56840853" at bounding box center [105, 29] width 42 height 11
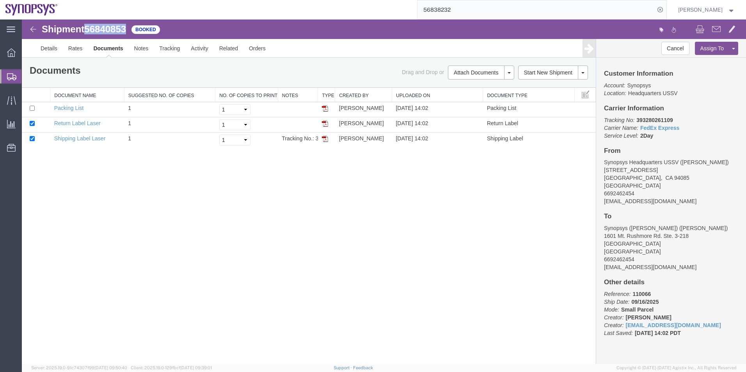
click at [98, 27] on span "56840853" at bounding box center [105, 29] width 42 height 11
copy span "56840853"
click at [0, 0] on span "Shipment Manager" at bounding box center [0, 0] width 0 height 0
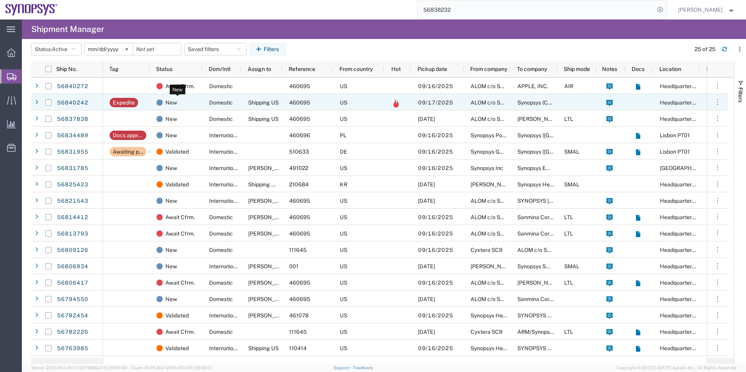
click at [195, 97] on div "New" at bounding box center [177, 102] width 43 height 16
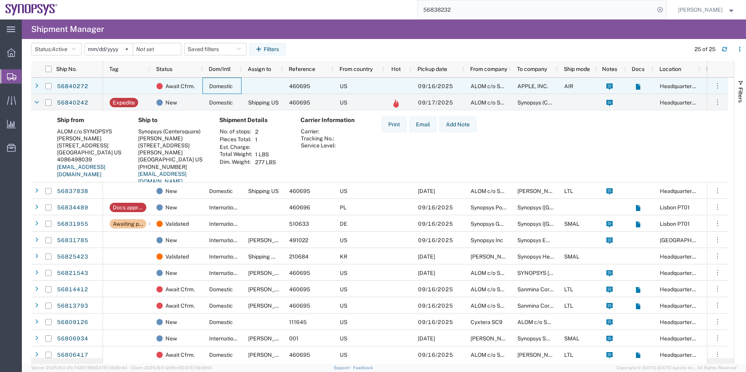
click at [230, 83] on span "Domestic" at bounding box center [221, 86] width 24 height 6
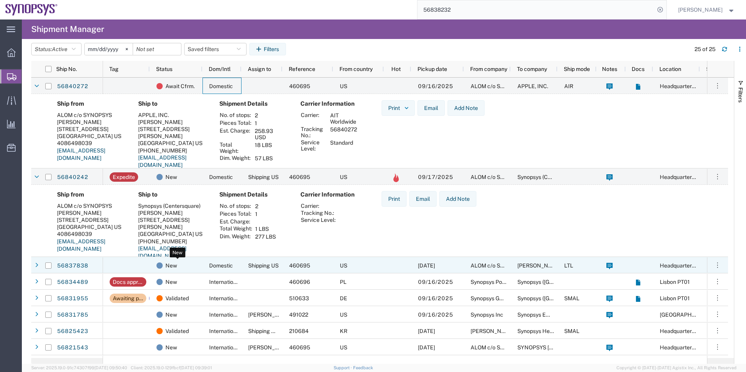
click at [189, 266] on div "New" at bounding box center [177, 265] width 43 height 16
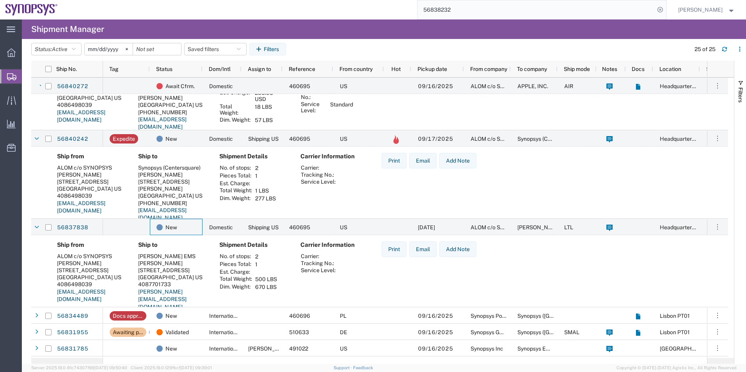
scroll to position [78, 0]
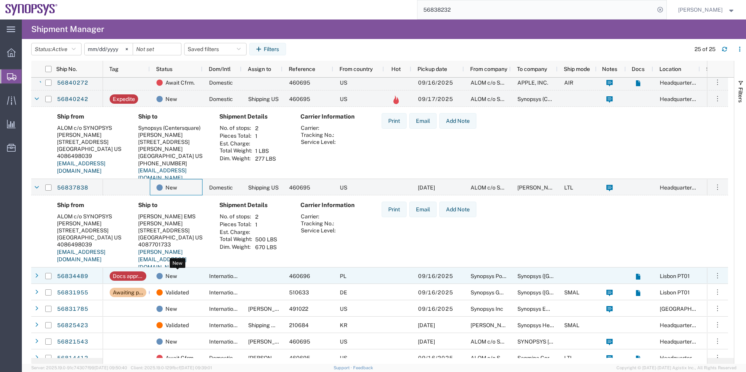
click at [183, 282] on div "New" at bounding box center [177, 276] width 43 height 16
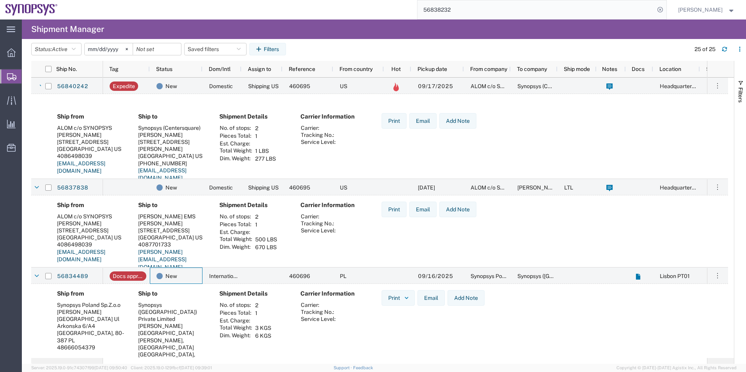
scroll to position [156, 0]
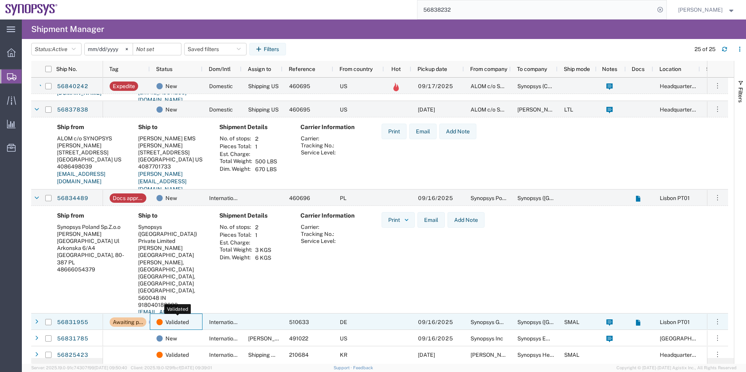
click at [180, 321] on span "Validated" at bounding box center [176, 322] width 23 height 16
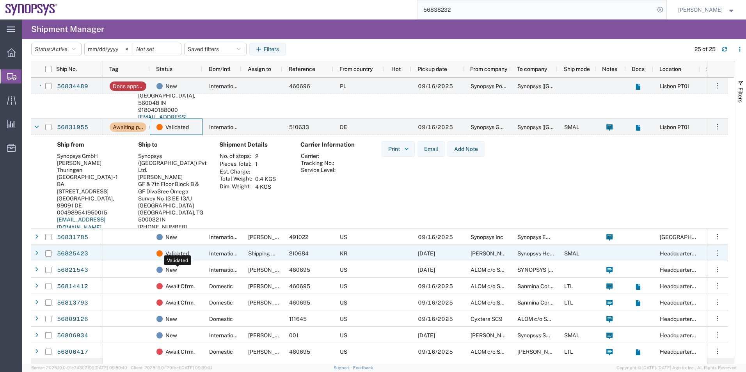
scroll to position [312, 0]
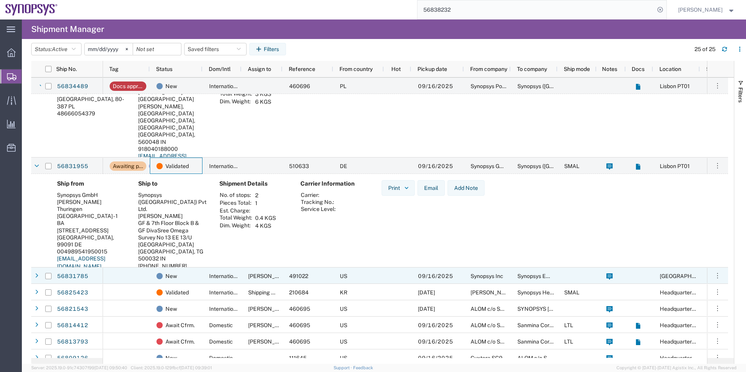
click at [126, 276] on div at bounding box center [126, 276] width 47 height 16
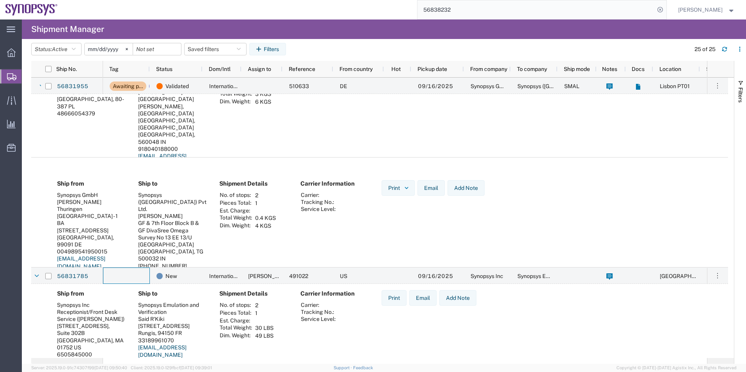
scroll to position [429, 0]
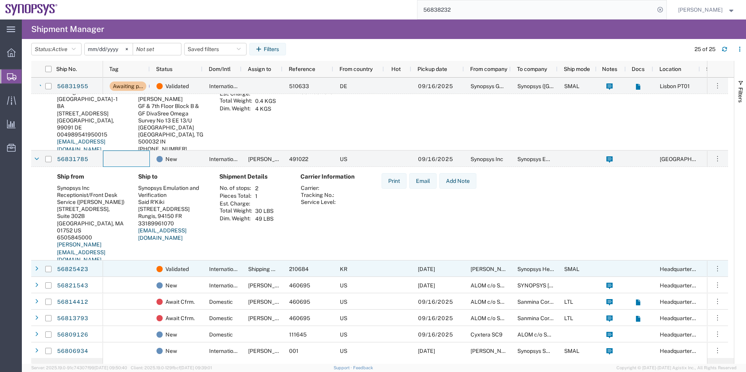
click at [131, 269] on div at bounding box center [126, 269] width 47 height 16
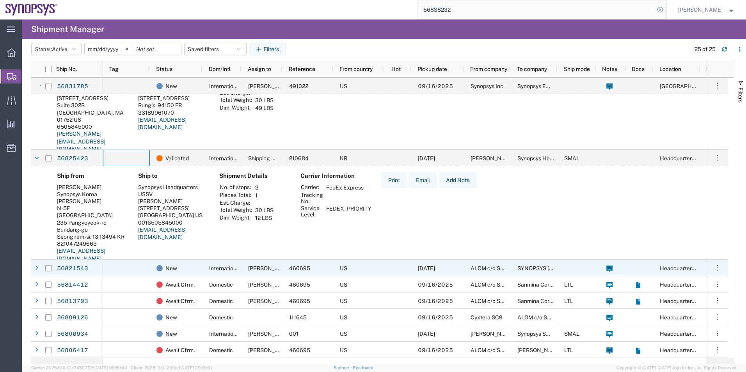
scroll to position [546, 0]
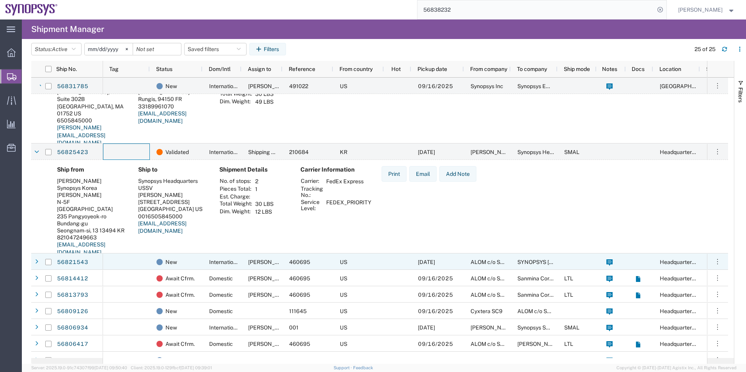
click at [131, 263] on div at bounding box center [126, 262] width 47 height 16
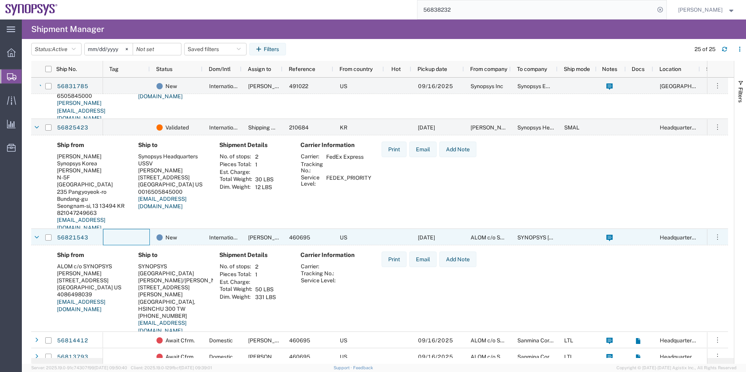
scroll to position [702, 0]
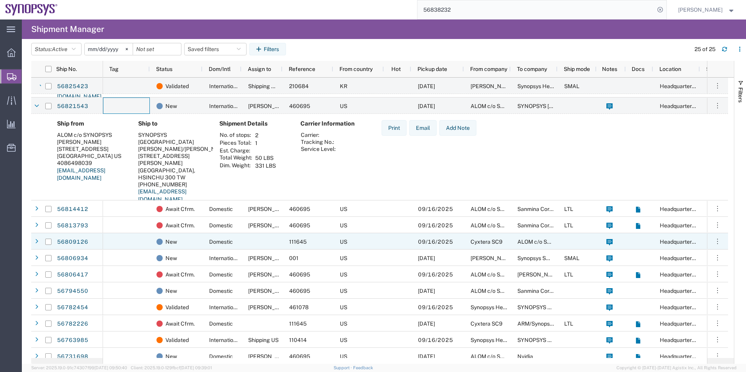
click at [132, 238] on div at bounding box center [126, 241] width 47 height 16
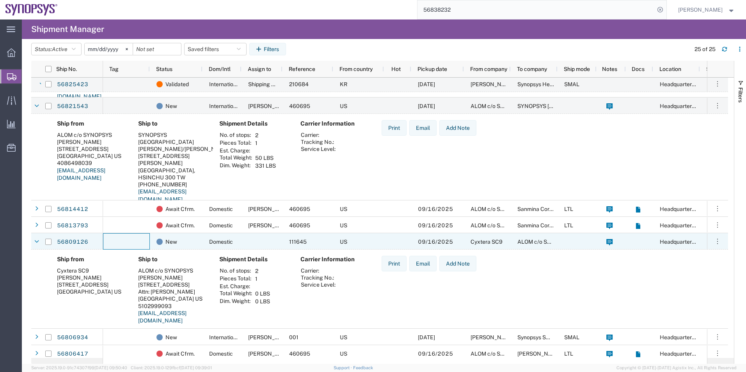
scroll to position [780, 0]
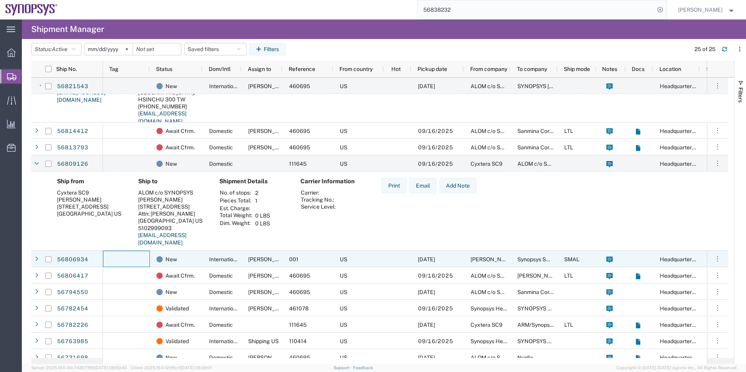
click at [133, 259] on div at bounding box center [126, 259] width 47 height 16
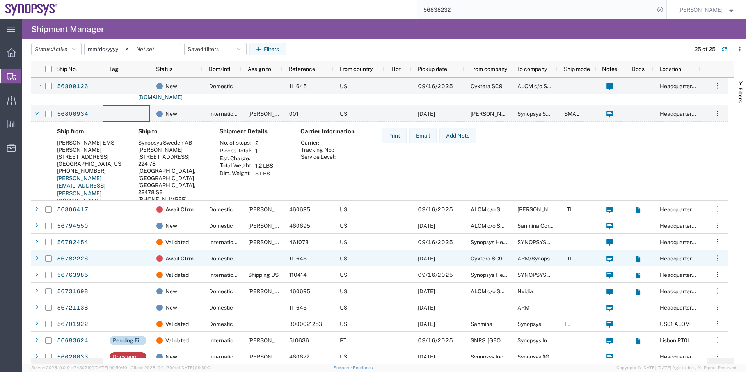
scroll to position [936, 0]
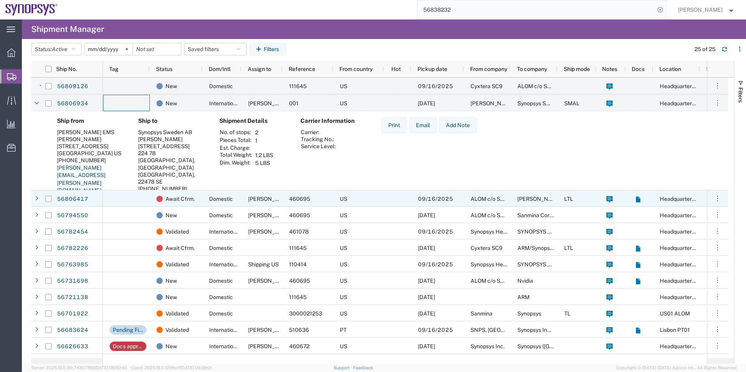
click at [134, 201] on div at bounding box center [126, 198] width 47 height 16
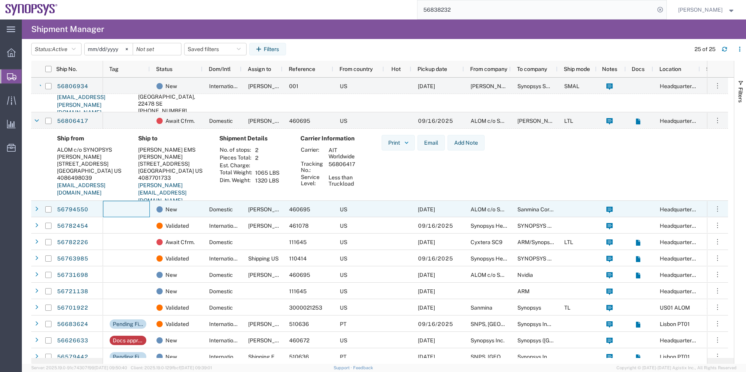
click at [130, 211] on div at bounding box center [126, 209] width 47 height 16
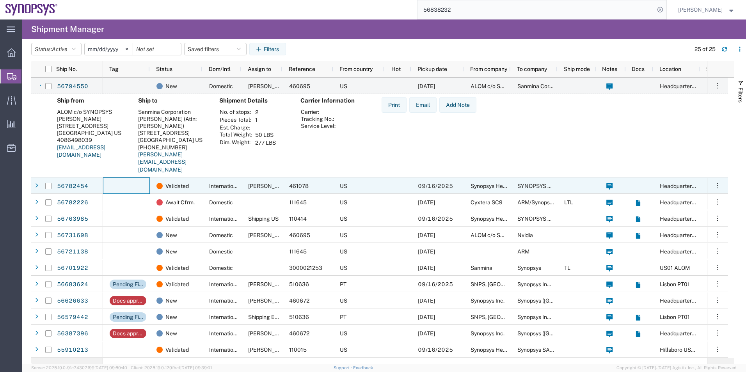
click at [142, 179] on div at bounding box center [126, 185] width 47 height 16
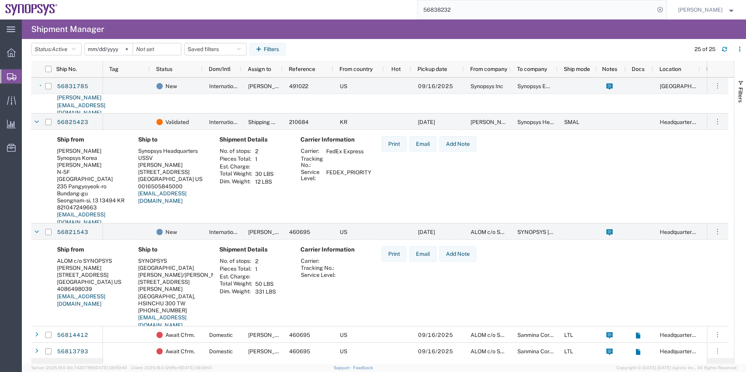
scroll to position [516, 0]
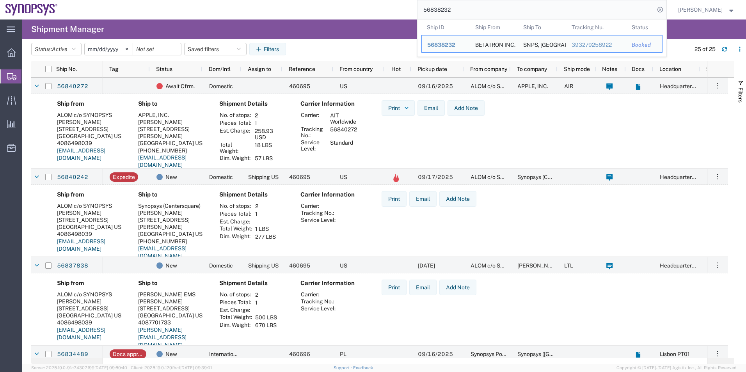
drag, startPoint x: 461, startPoint y: 12, endPoint x: 399, endPoint y: 12, distance: 61.2
click at [399, 12] on div "56838232 Ship ID Ship From Ship To Tracking Nu. Status Ship ID 56838232 Ship Fr…" at bounding box center [364, 10] width 603 height 20
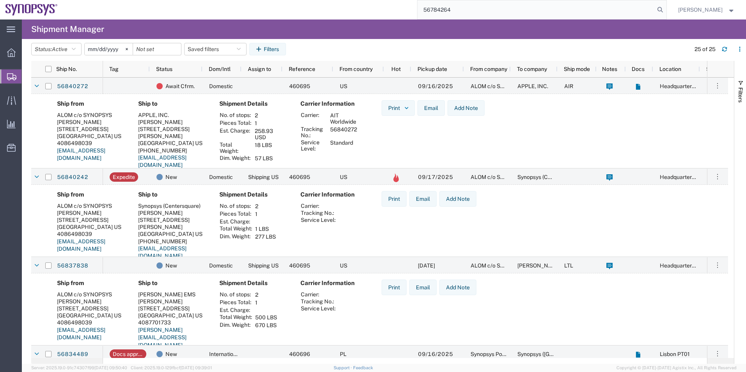
type input "56784264"
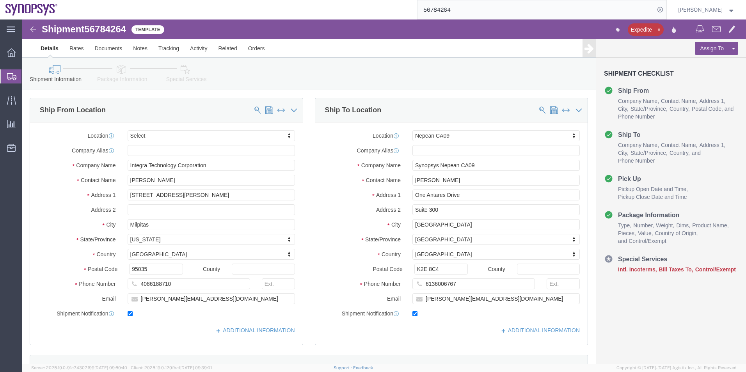
select select
select select "63079"
click at [0, 0] on span "Shipment Manager" at bounding box center [0, 0] width 0 height 0
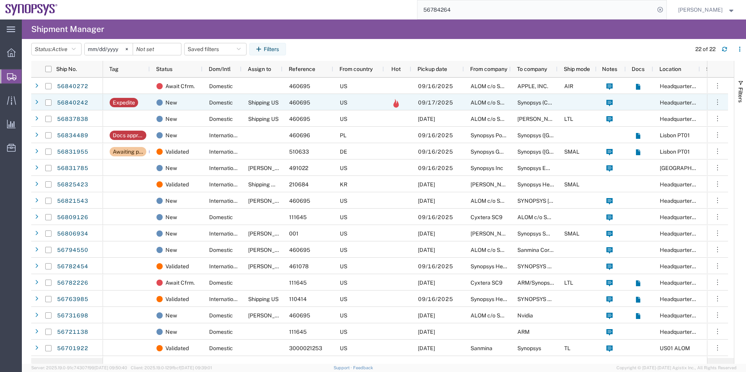
click at [255, 105] on span "Shipping US" at bounding box center [263, 102] width 30 height 6
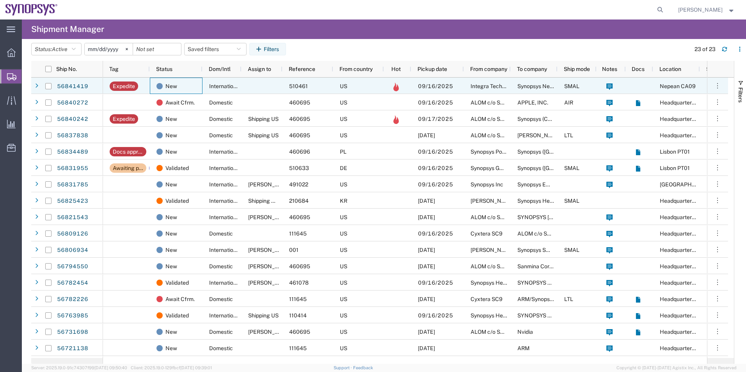
click at [200, 87] on div "New" at bounding box center [176, 86] width 53 height 16
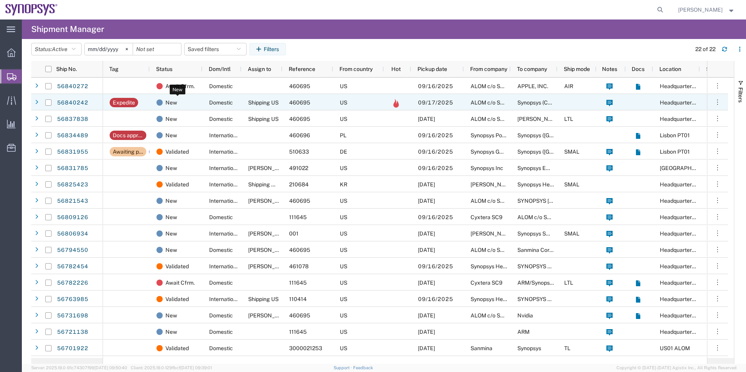
click at [181, 103] on div "New" at bounding box center [177, 102] width 43 height 16
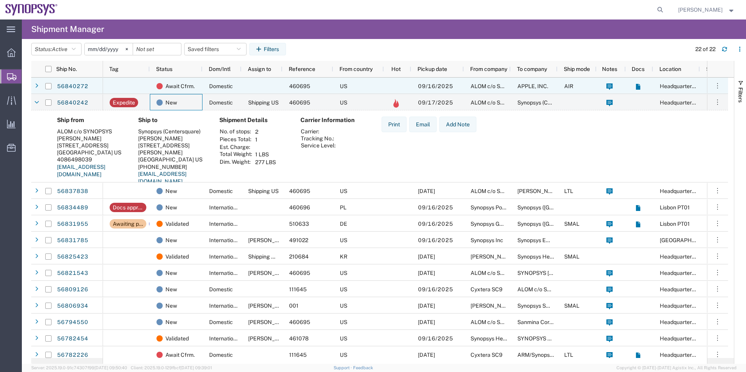
click at [146, 85] on div at bounding box center [126, 86] width 47 height 16
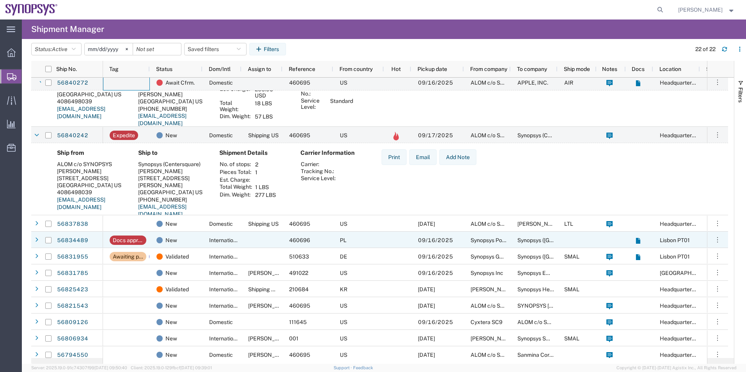
scroll to position [78, 0]
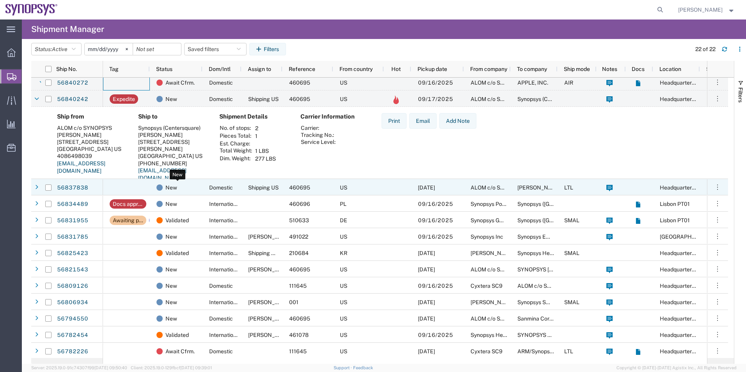
click at [194, 185] on div "New" at bounding box center [177, 187] width 43 height 16
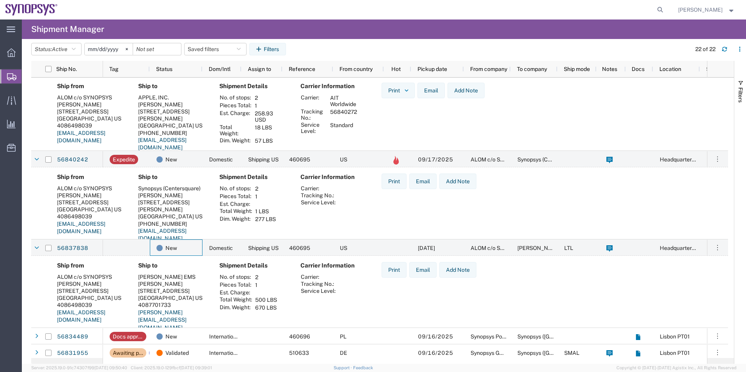
scroll to position [0, 0]
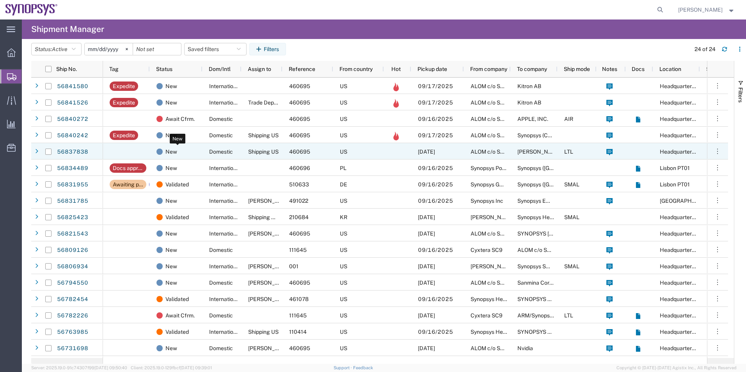
click at [190, 153] on div "New" at bounding box center [177, 152] width 43 height 16
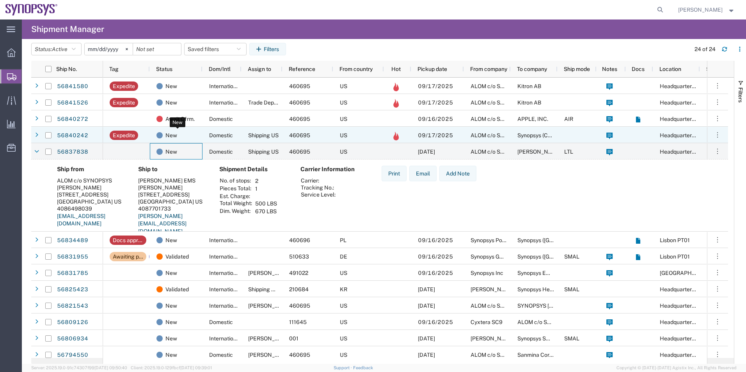
click at [190, 133] on div "New" at bounding box center [177, 135] width 43 height 16
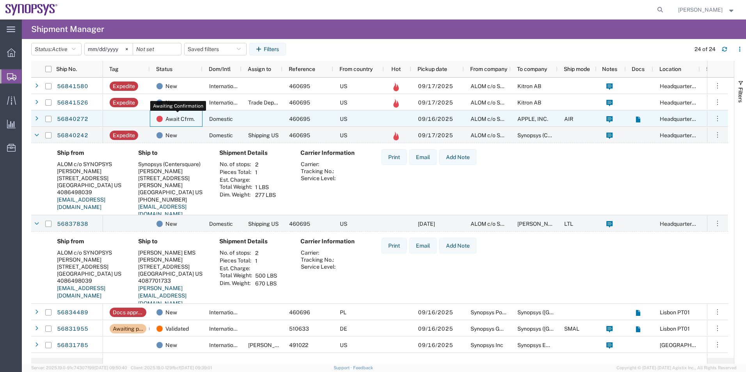
click at [186, 114] on span "Await Cfrm." at bounding box center [179, 119] width 29 height 16
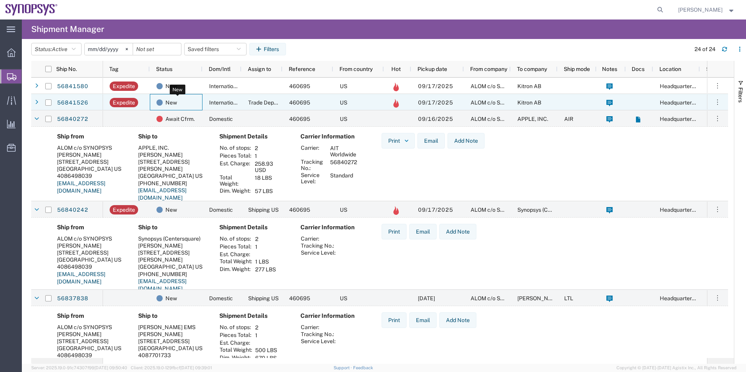
click at [191, 100] on div "New" at bounding box center [177, 102] width 43 height 16
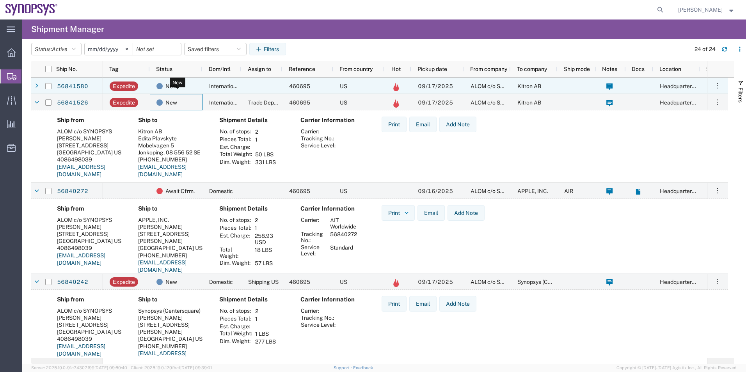
click at [190, 87] on div "New" at bounding box center [177, 86] width 43 height 16
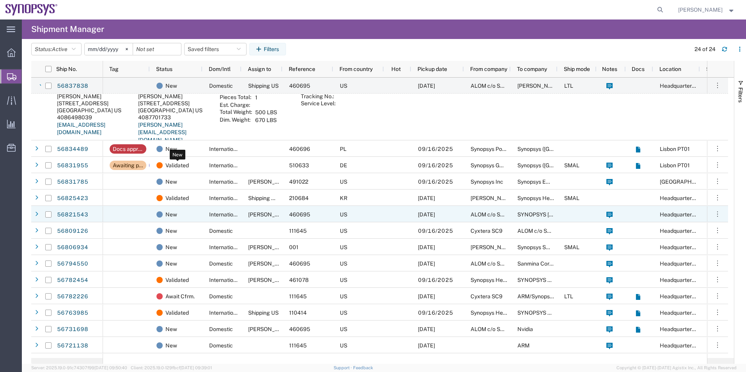
scroll to position [429, 0]
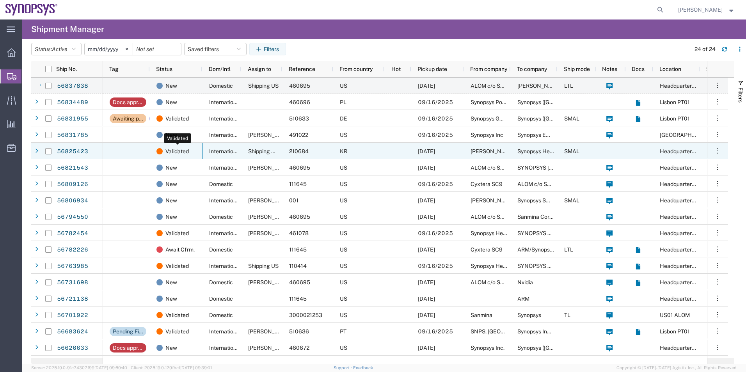
click at [191, 146] on div "Validated" at bounding box center [177, 151] width 43 height 16
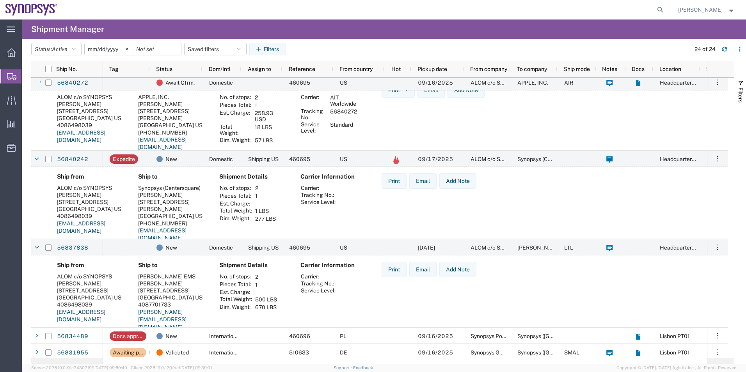
scroll to position [0, 0]
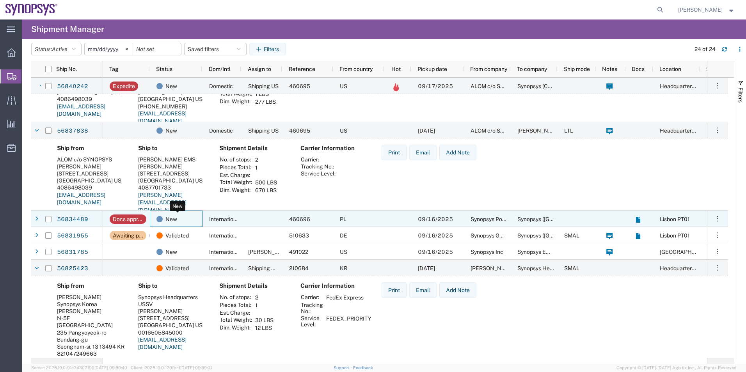
click at [190, 225] on div "New" at bounding box center [177, 219] width 43 height 16
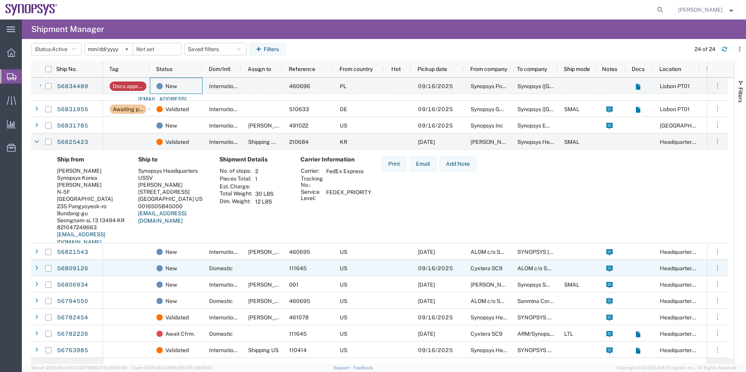
click at [149, 264] on div at bounding box center [126, 268] width 47 height 16
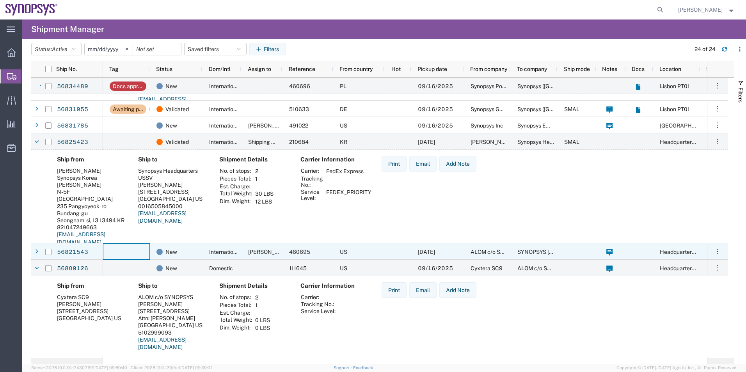
click at [147, 248] on div at bounding box center [126, 251] width 47 height 16
